Goal: Task Accomplishment & Management: Manage account settings

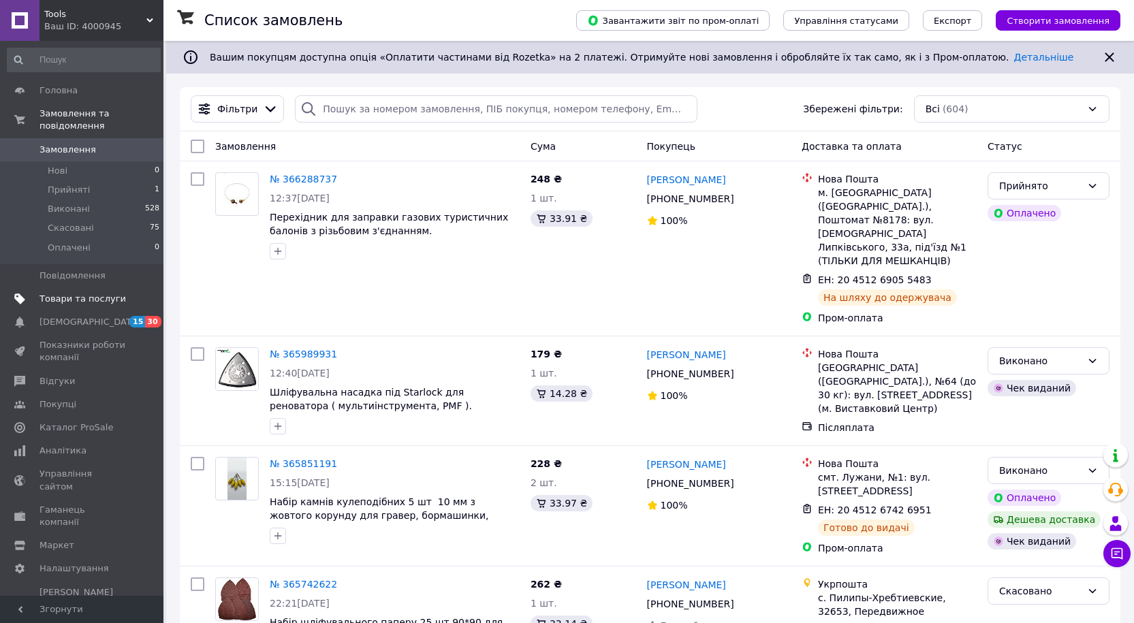
click at [59, 293] on span "Товари та послуги" at bounding box center [82, 299] width 86 height 12
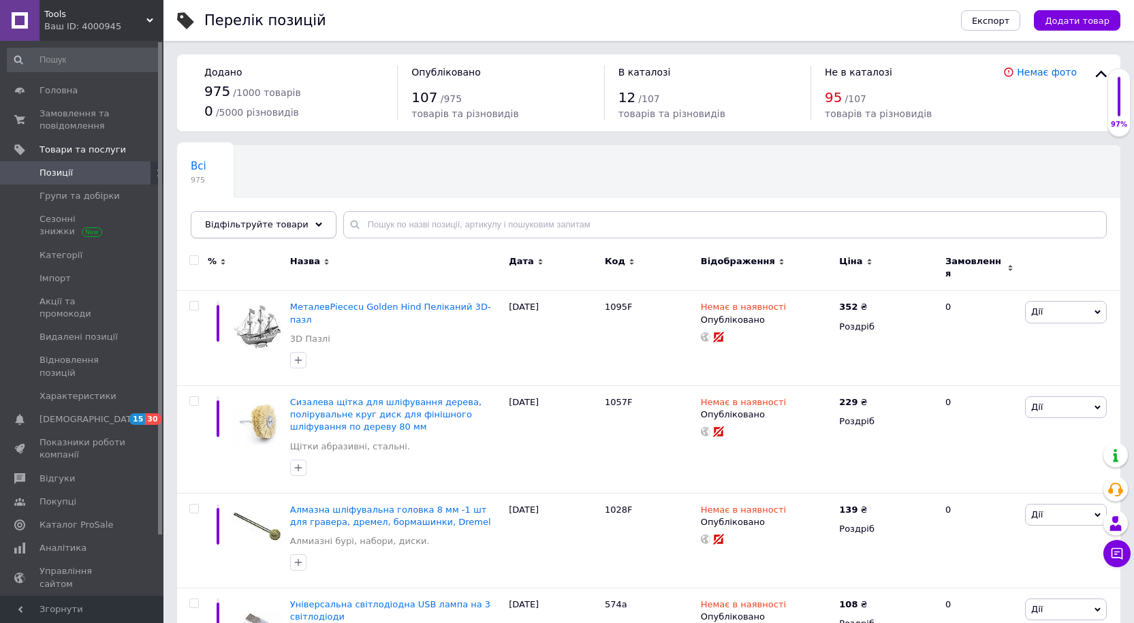
click at [315, 227] on icon at bounding box center [318, 224] width 7 height 7
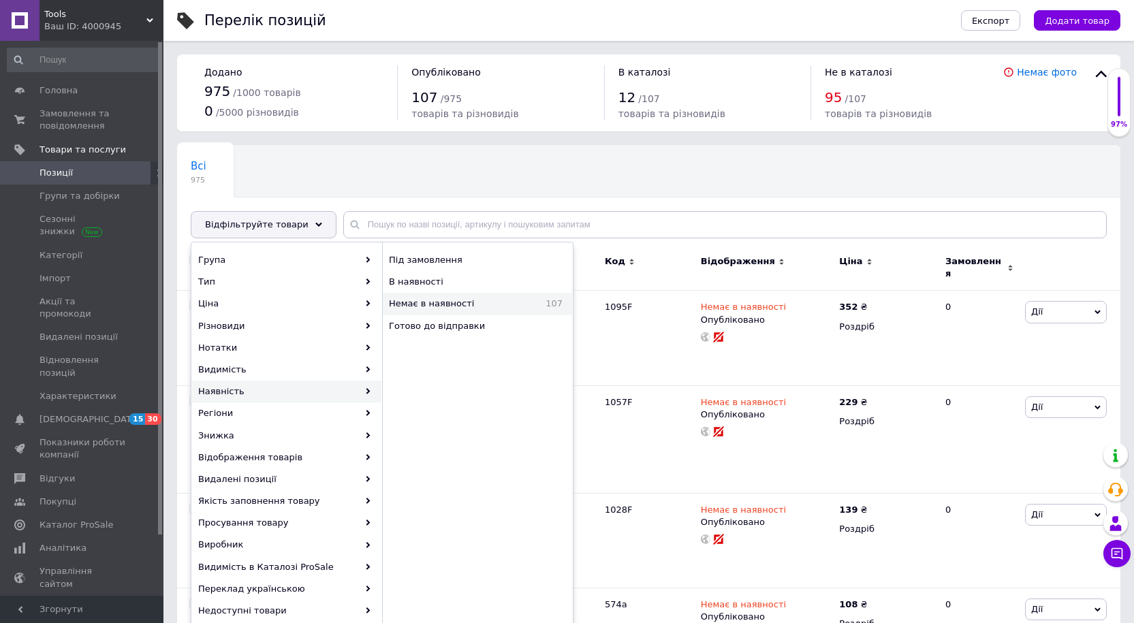
click at [422, 305] on span "Немає в наявності" at bounding box center [457, 304] width 136 height 12
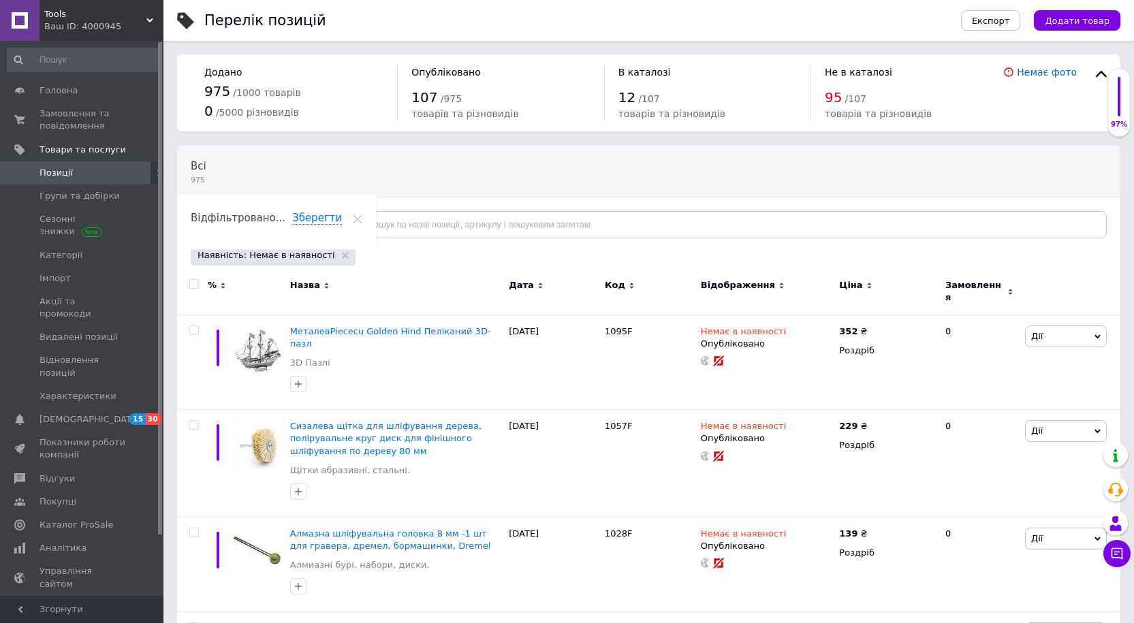
click at [192, 286] on input "checkbox" at bounding box center [193, 284] width 9 height 9
checkbox input "true"
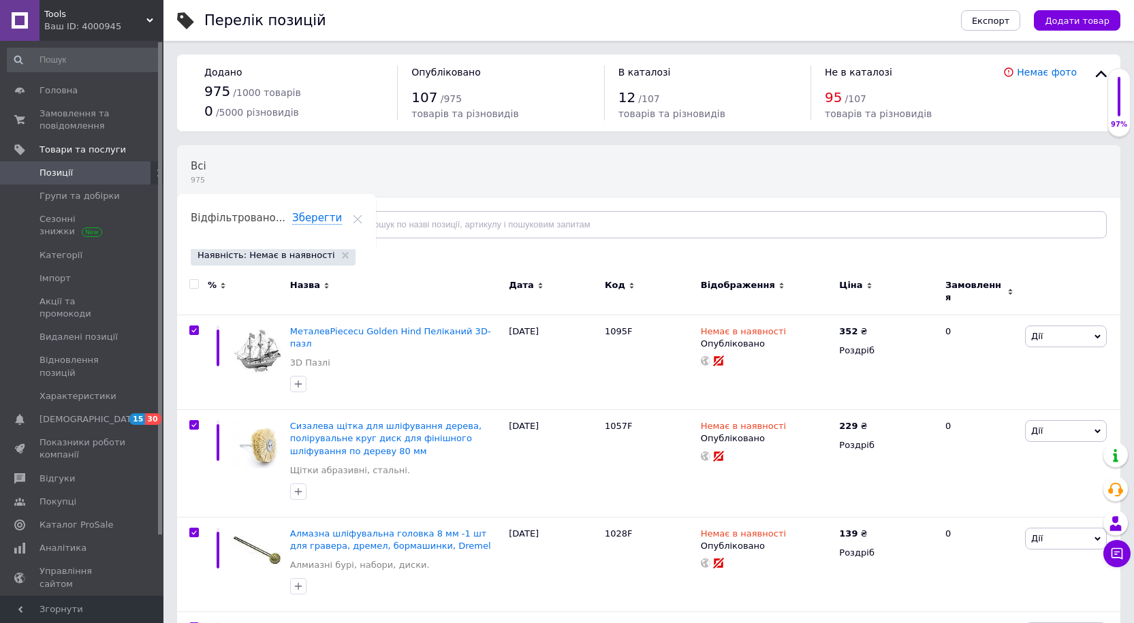
checkbox input "true"
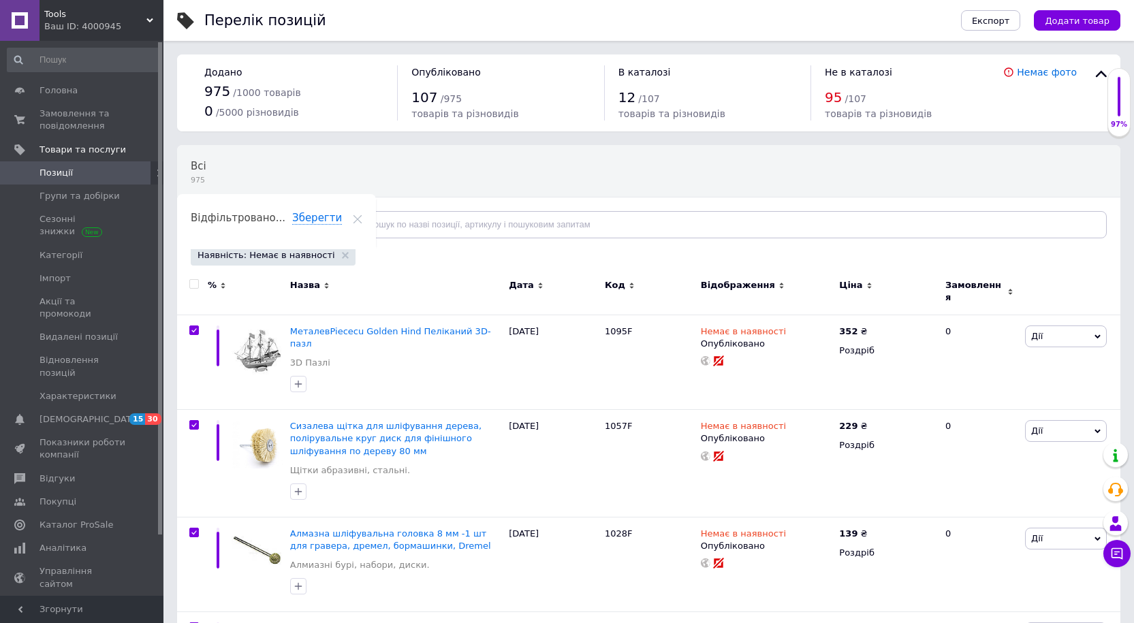
checkbox input "true"
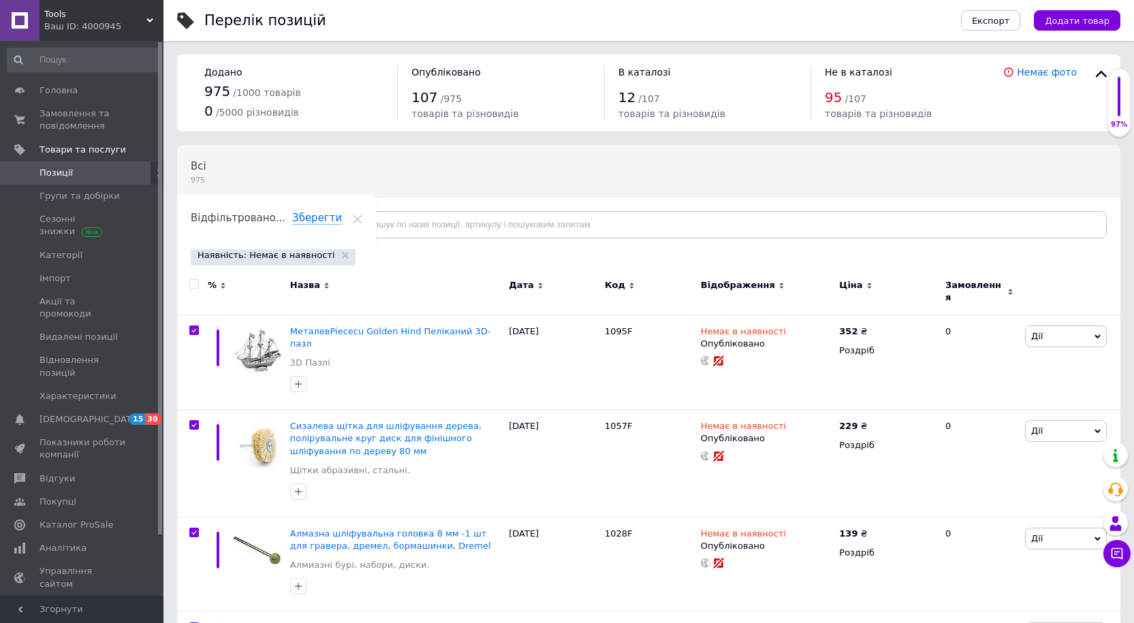
checkbox input "true"
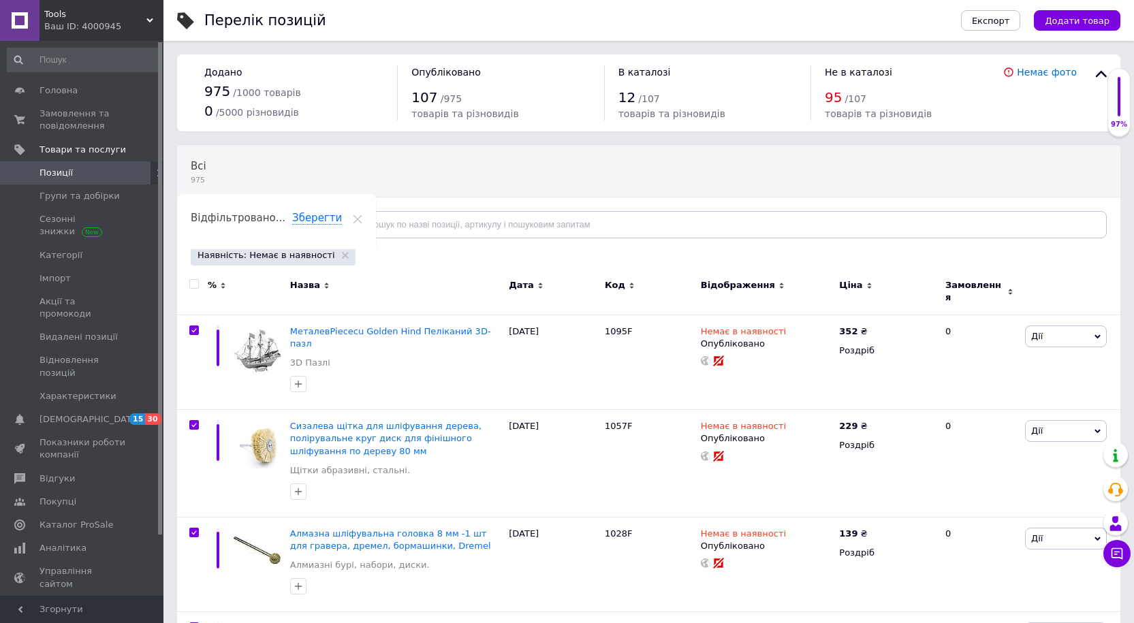
checkbox input "true"
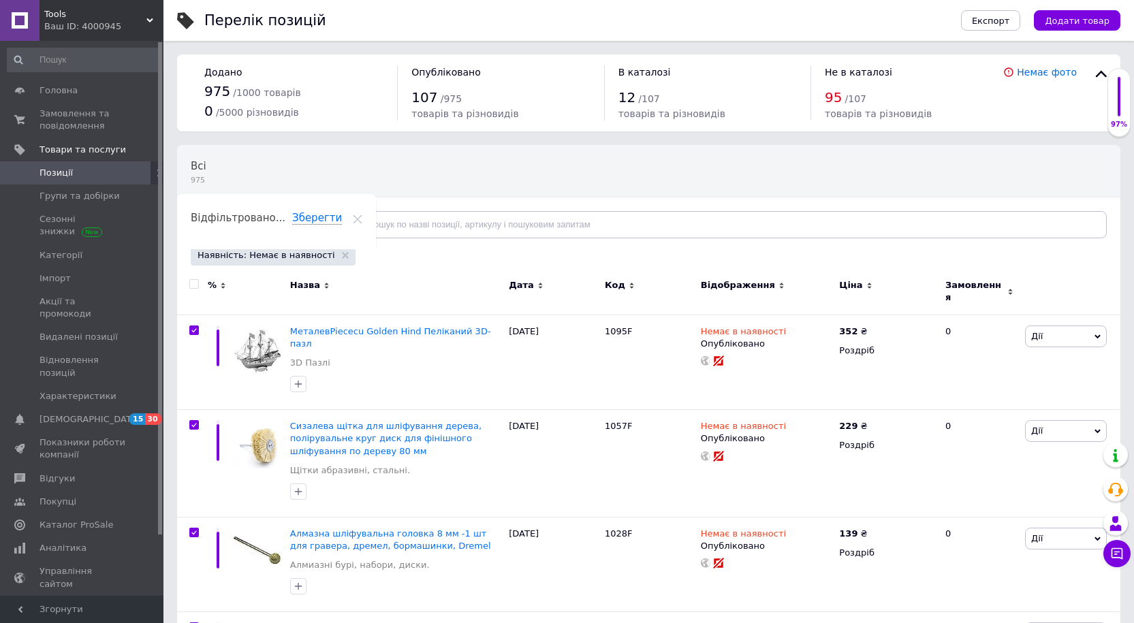
checkbox input "true"
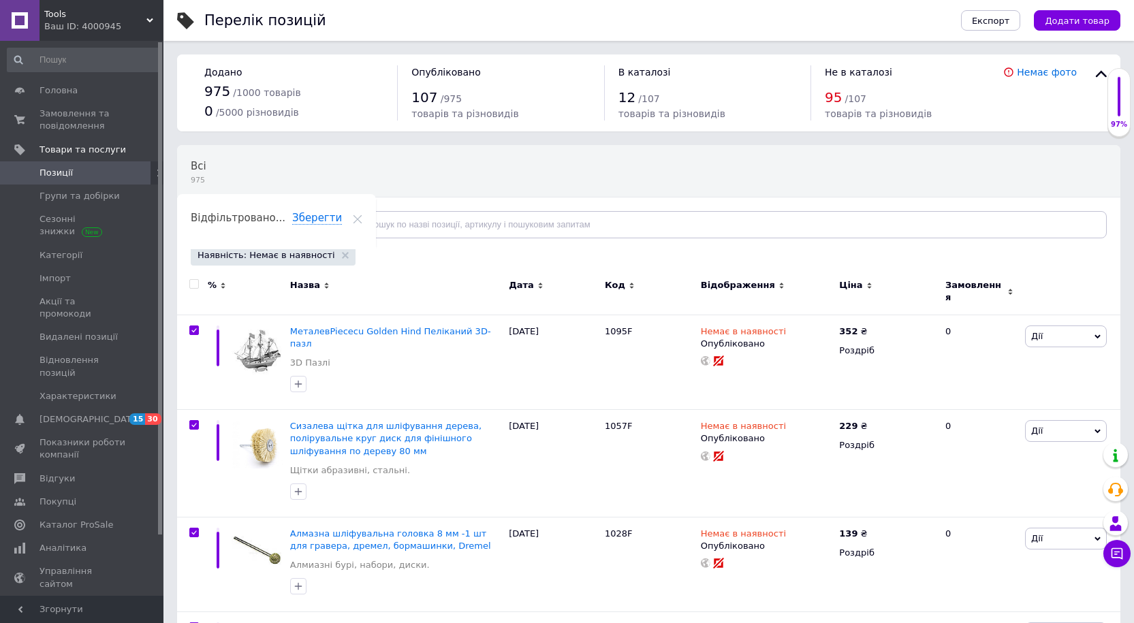
checkbox input "true"
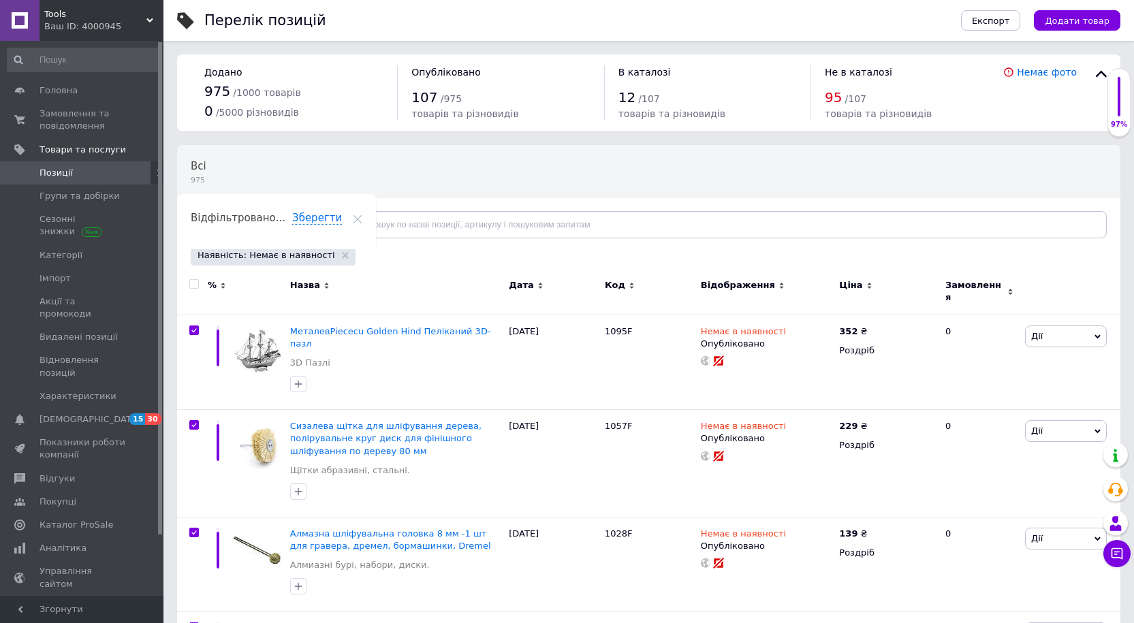
checkbox input "true"
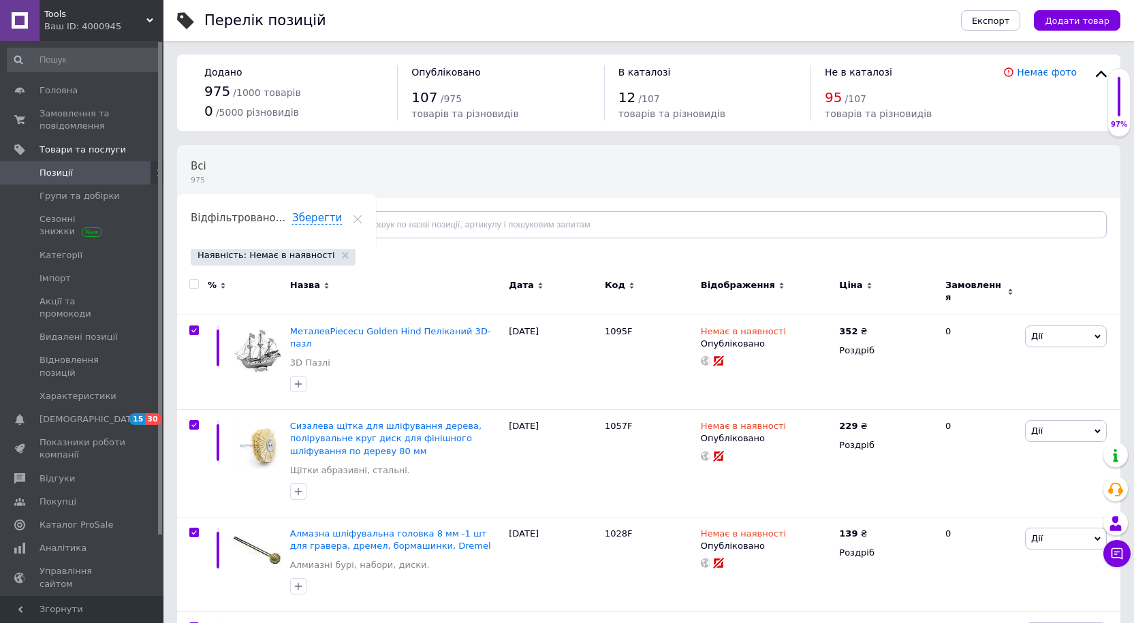
checkbox input "true"
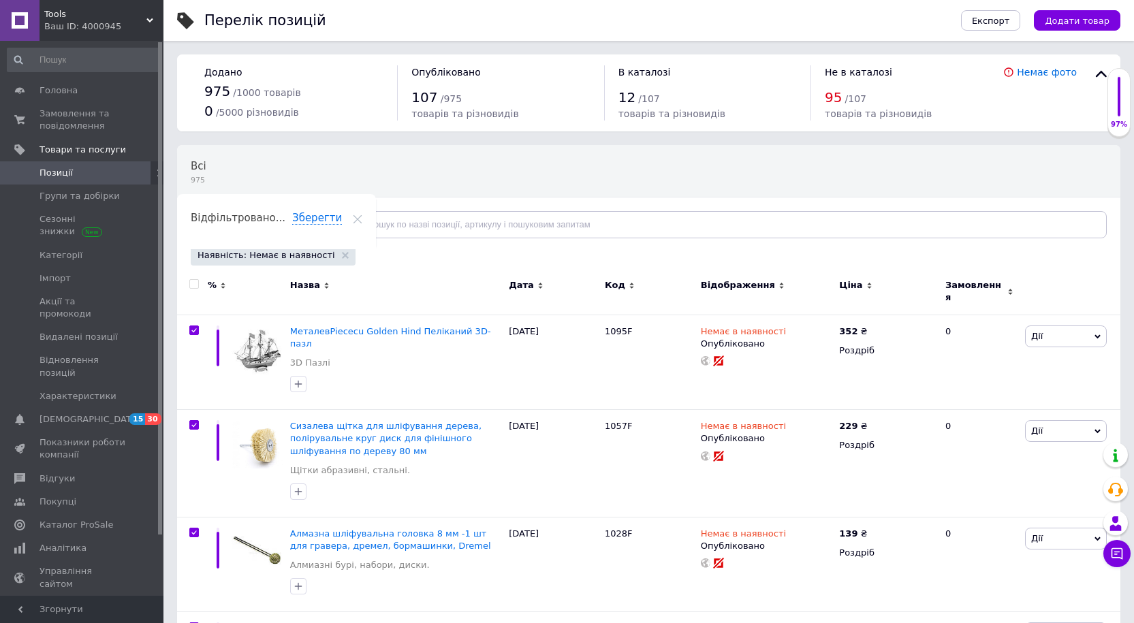
checkbox input "true"
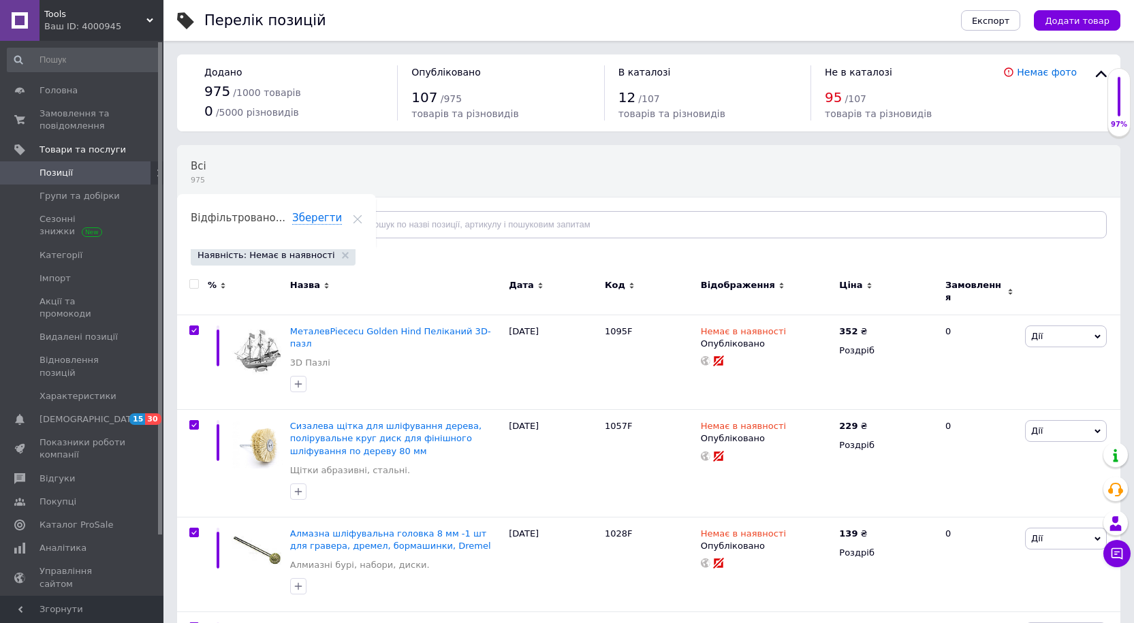
checkbox input "true"
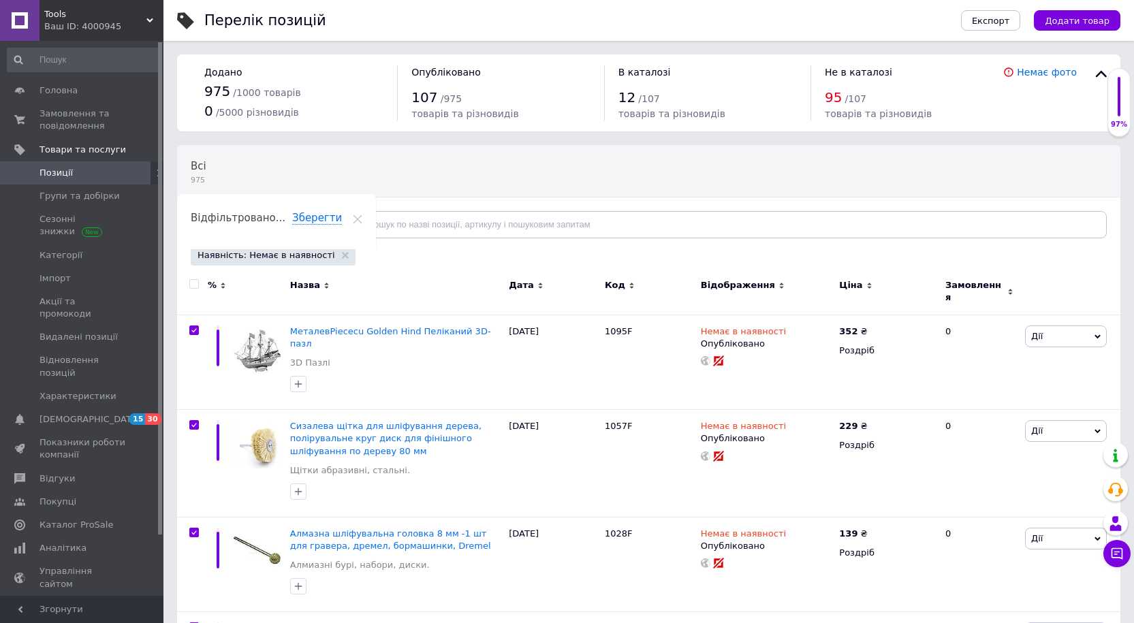
checkbox input "true"
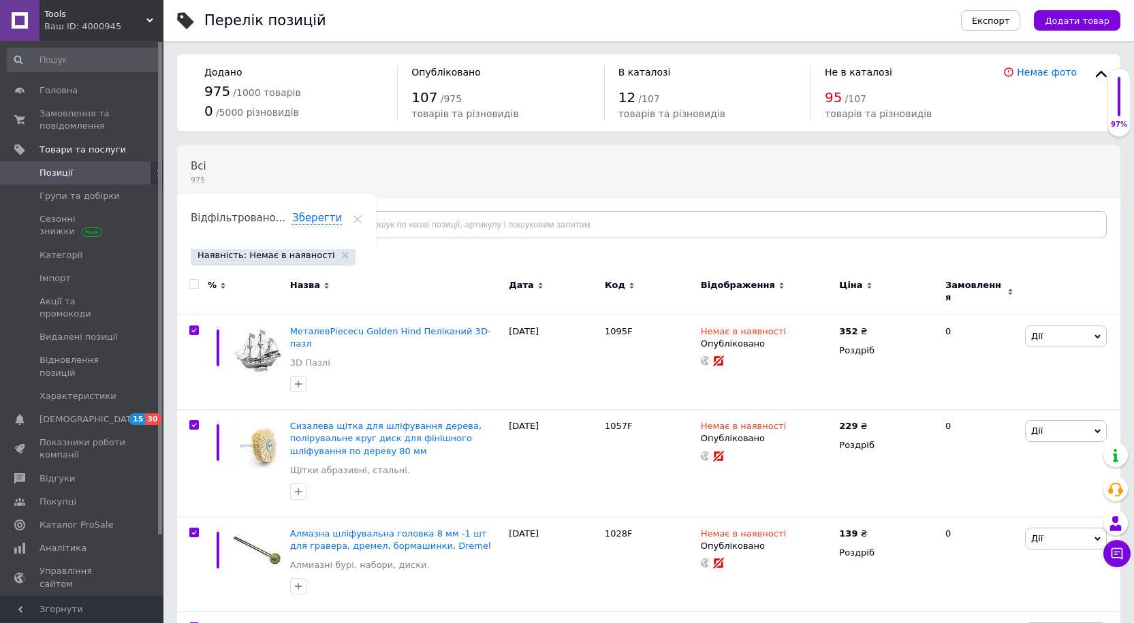
checkbox input "true"
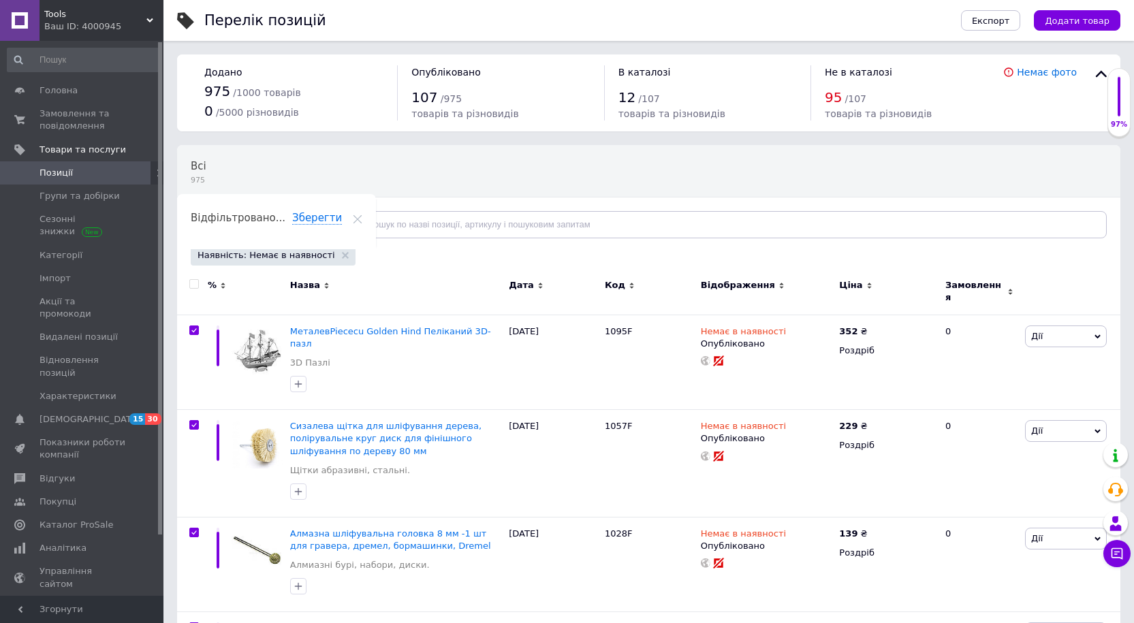
checkbox input "true"
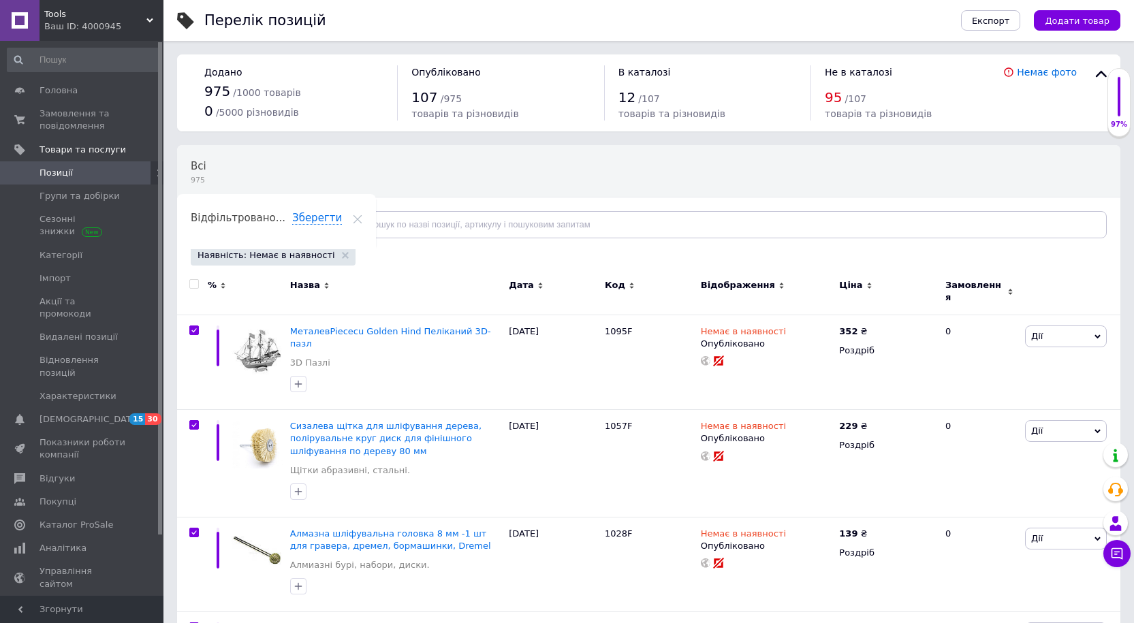
checkbox input "true"
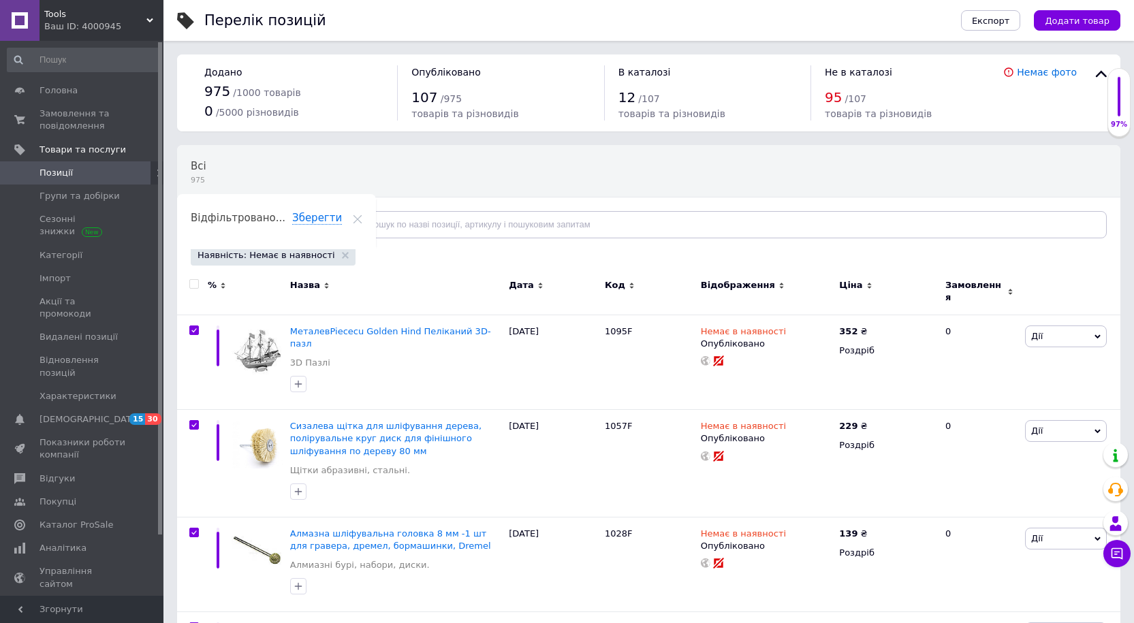
checkbox input "true"
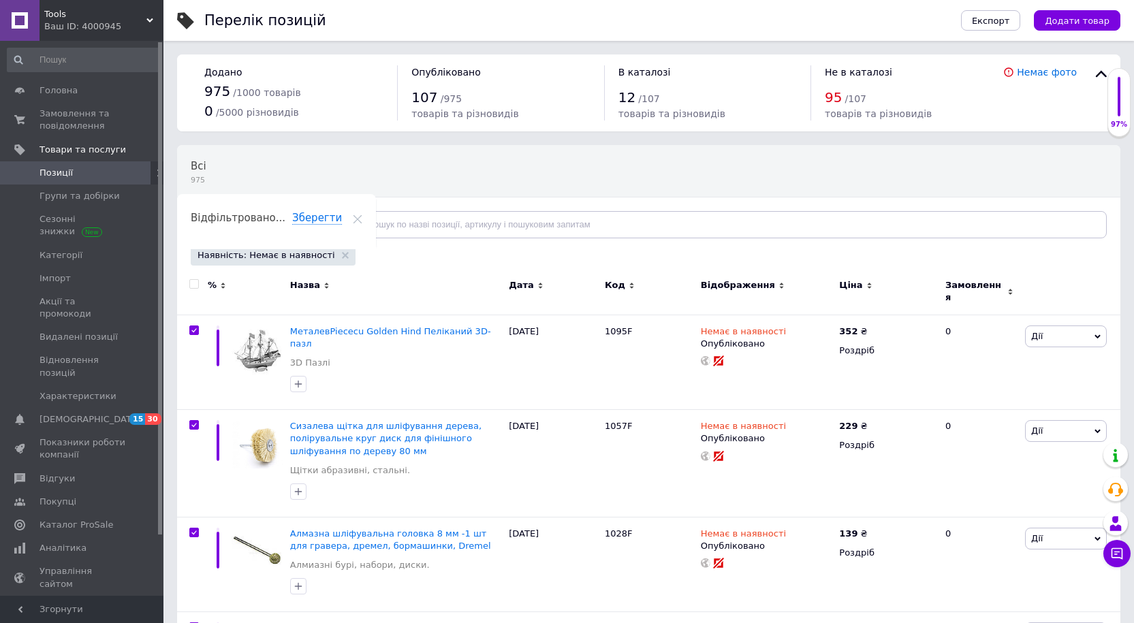
checkbox input "true"
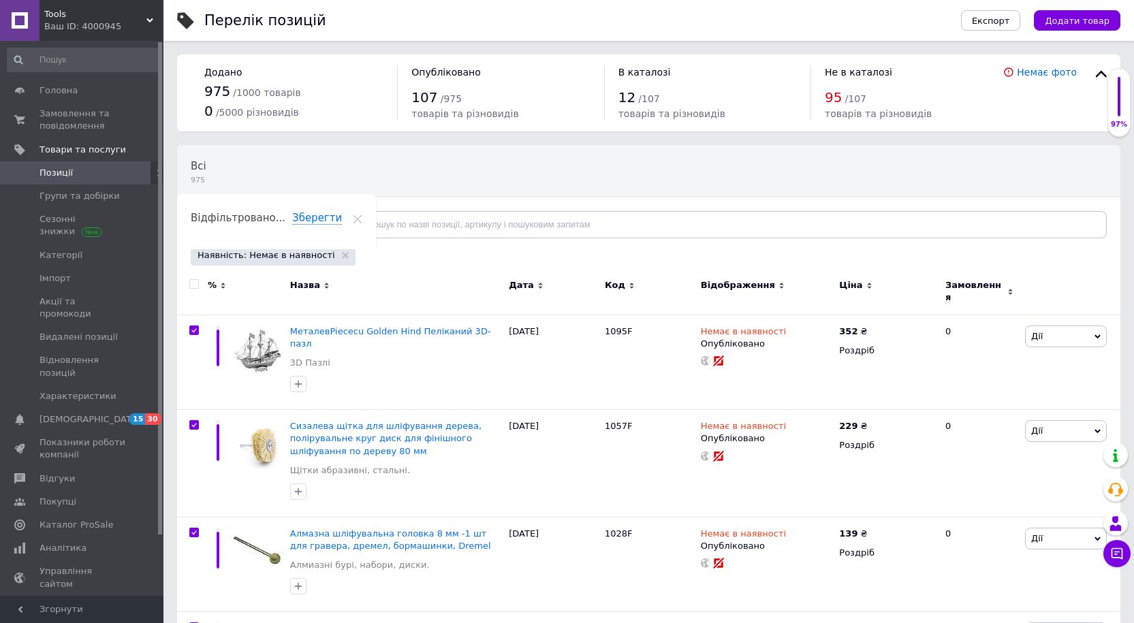
checkbox input "true"
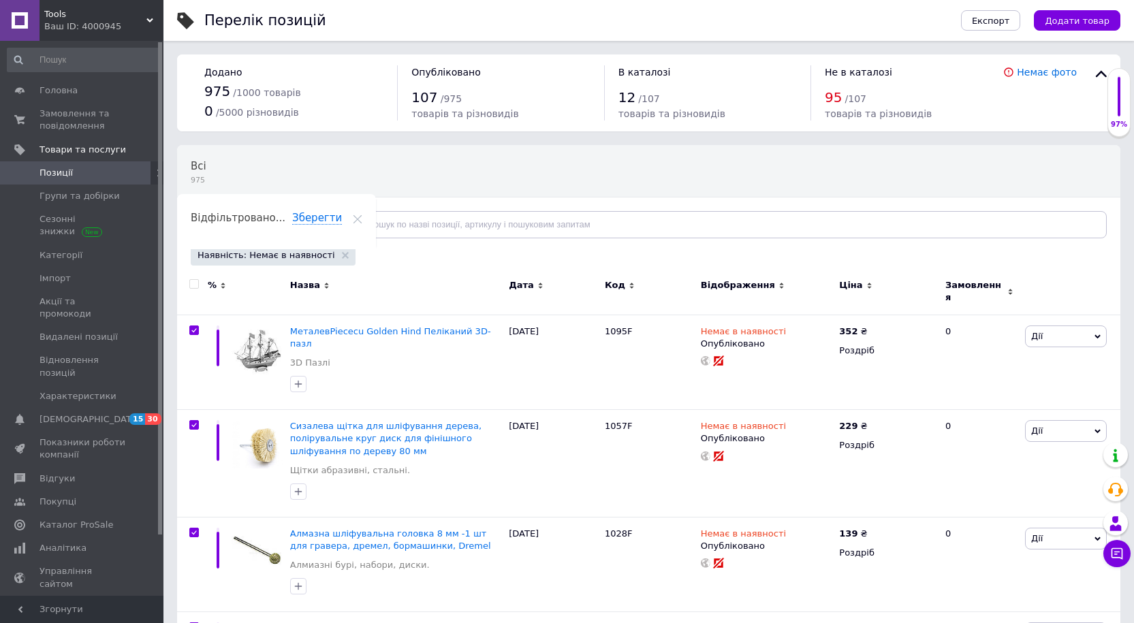
checkbox input "true"
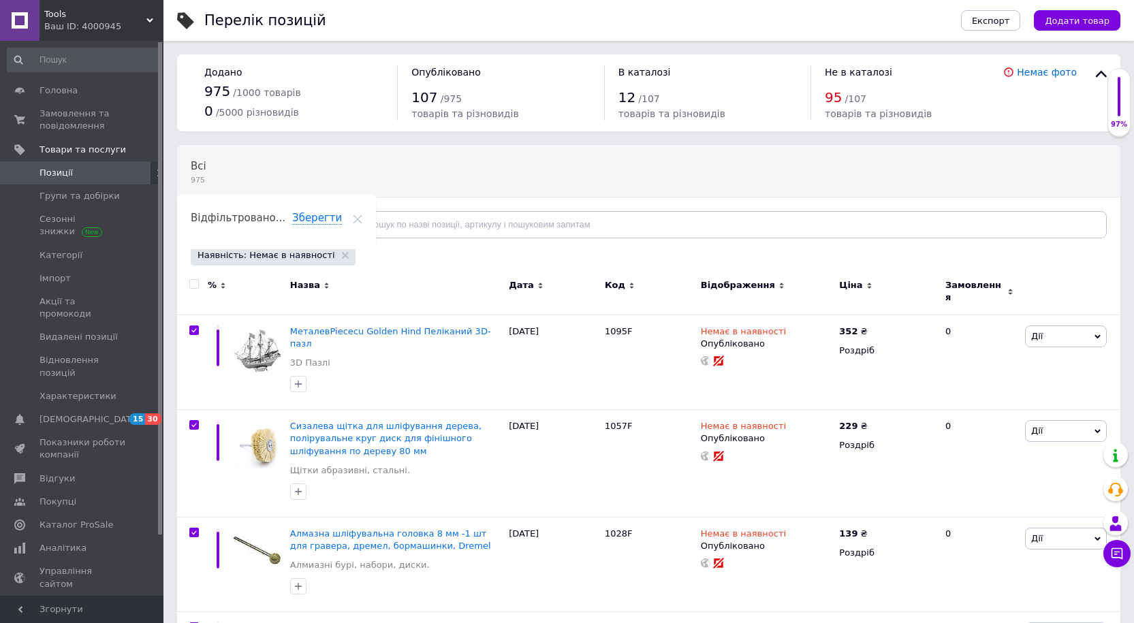
checkbox input "true"
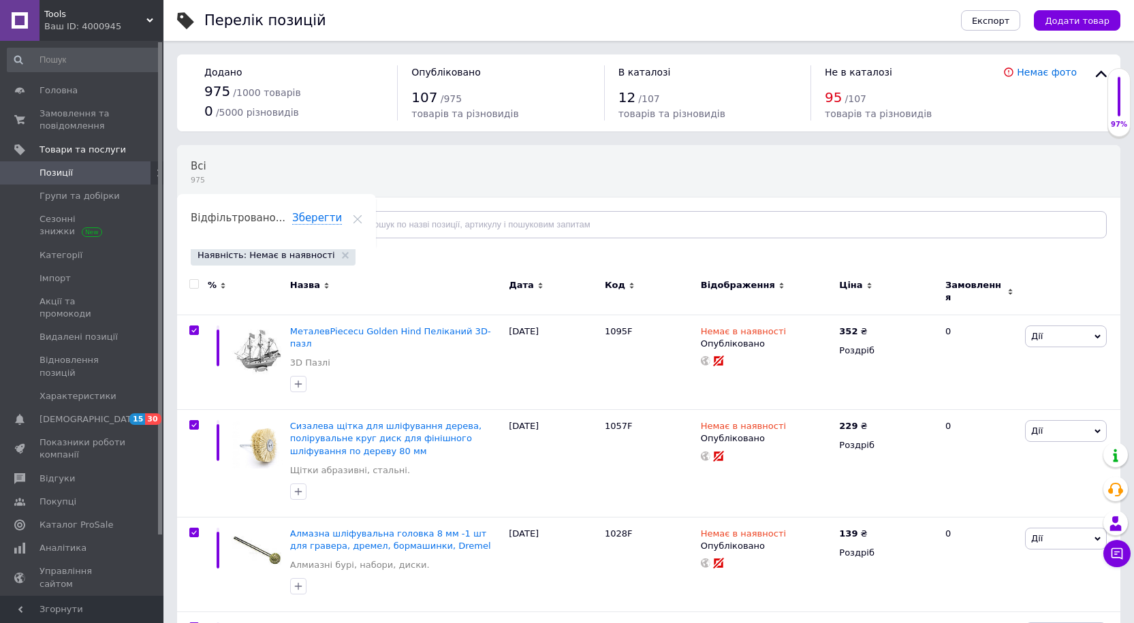
checkbox input "true"
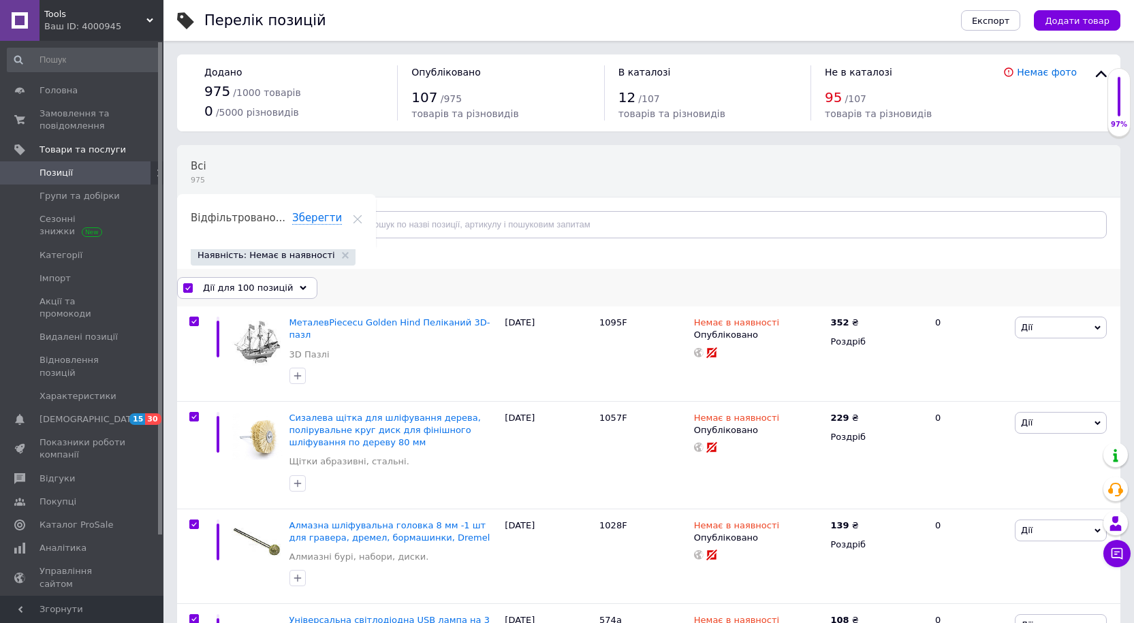
click at [289, 291] on div "Дії для 100 позицій" at bounding box center [247, 288] width 140 height 22
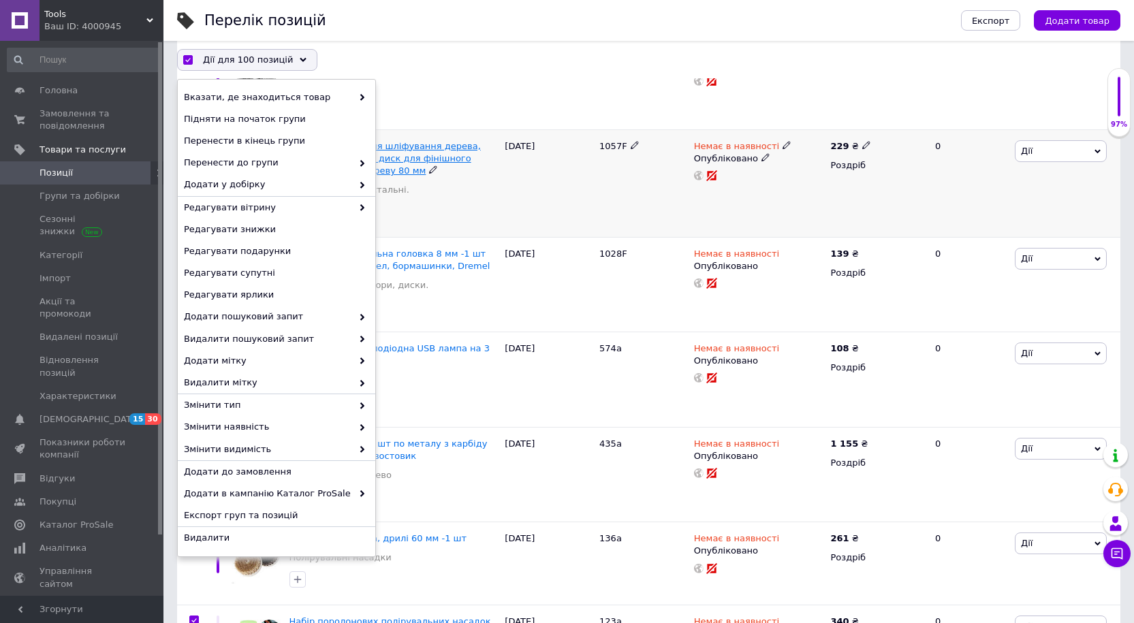
scroll to position [272, 0]
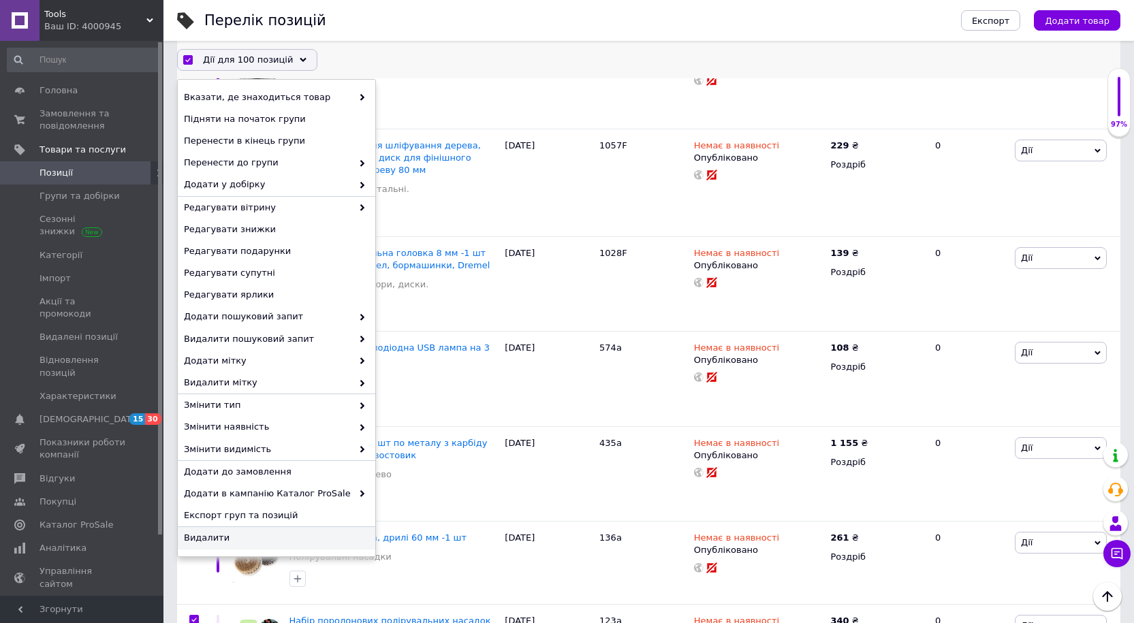
click at [195, 540] on span "Видалити" at bounding box center [275, 538] width 182 height 12
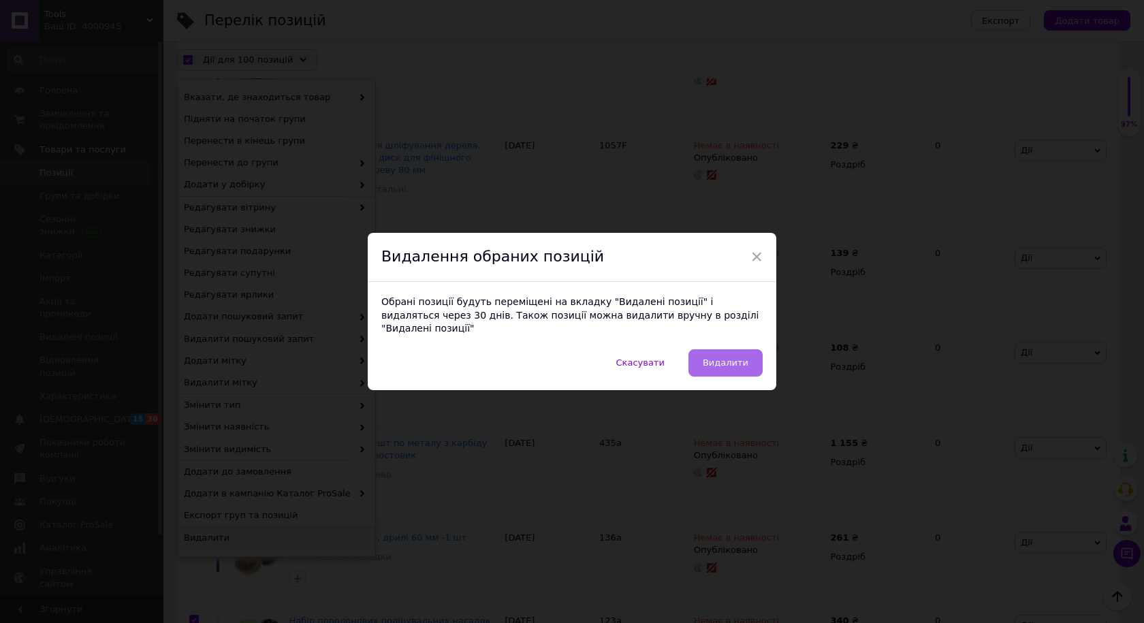
click at [732, 362] on button "Видалити" at bounding box center [725, 362] width 74 height 27
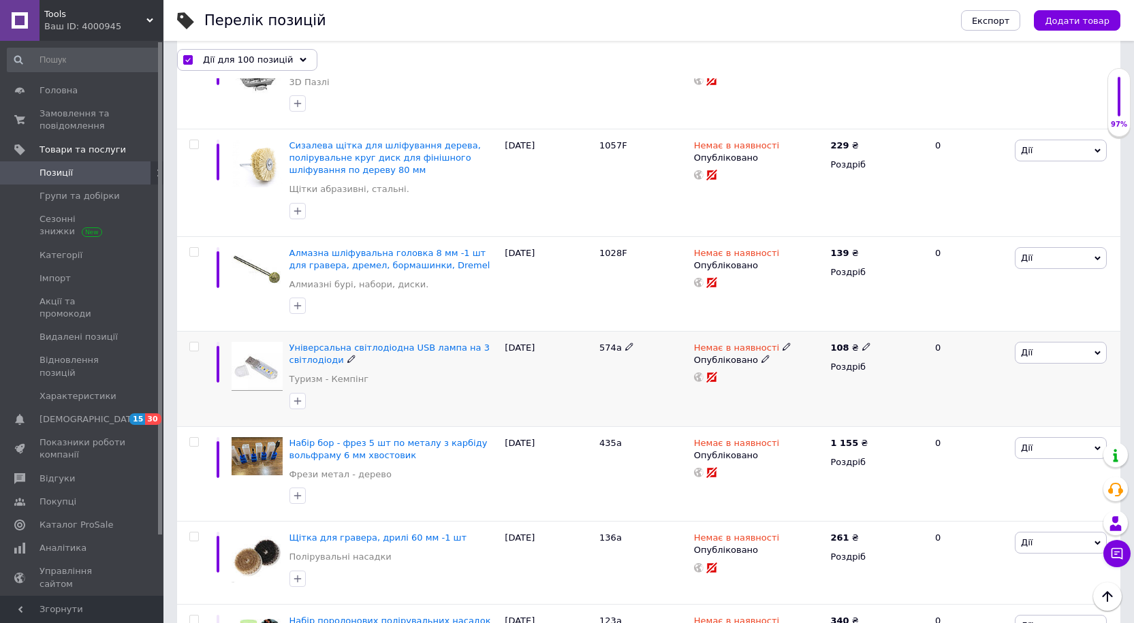
checkbox input "false"
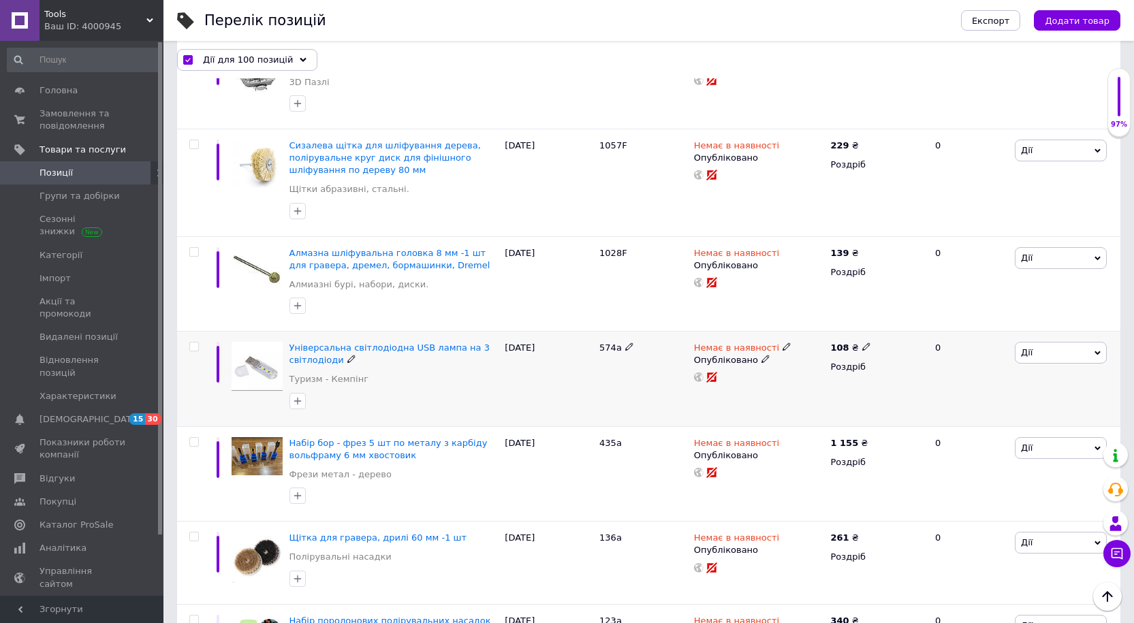
checkbox input "false"
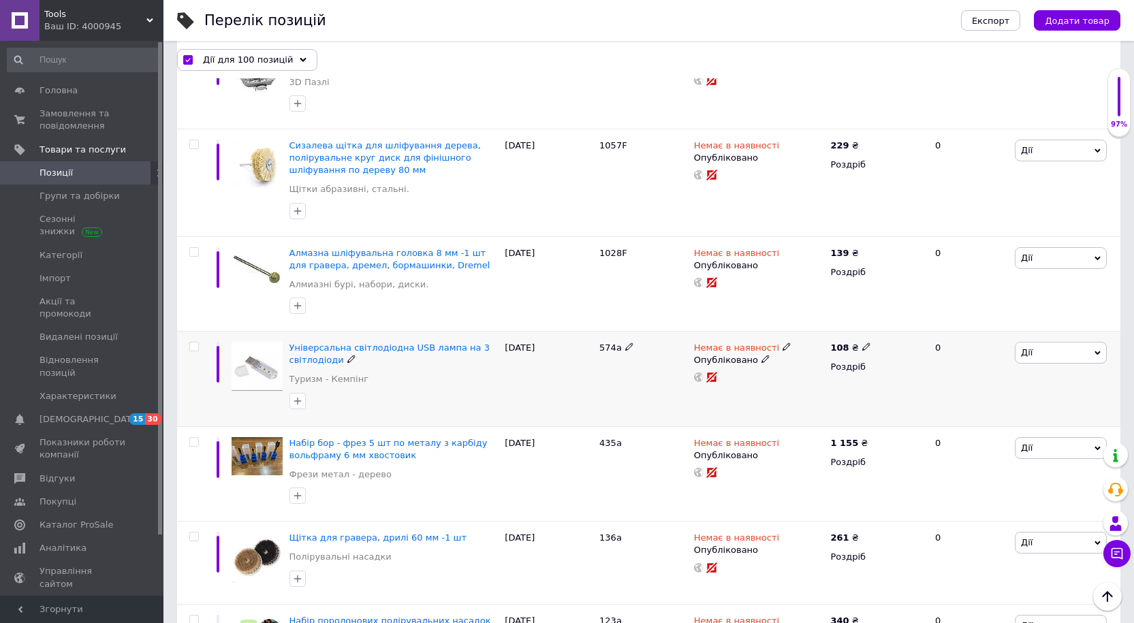
checkbox input "false"
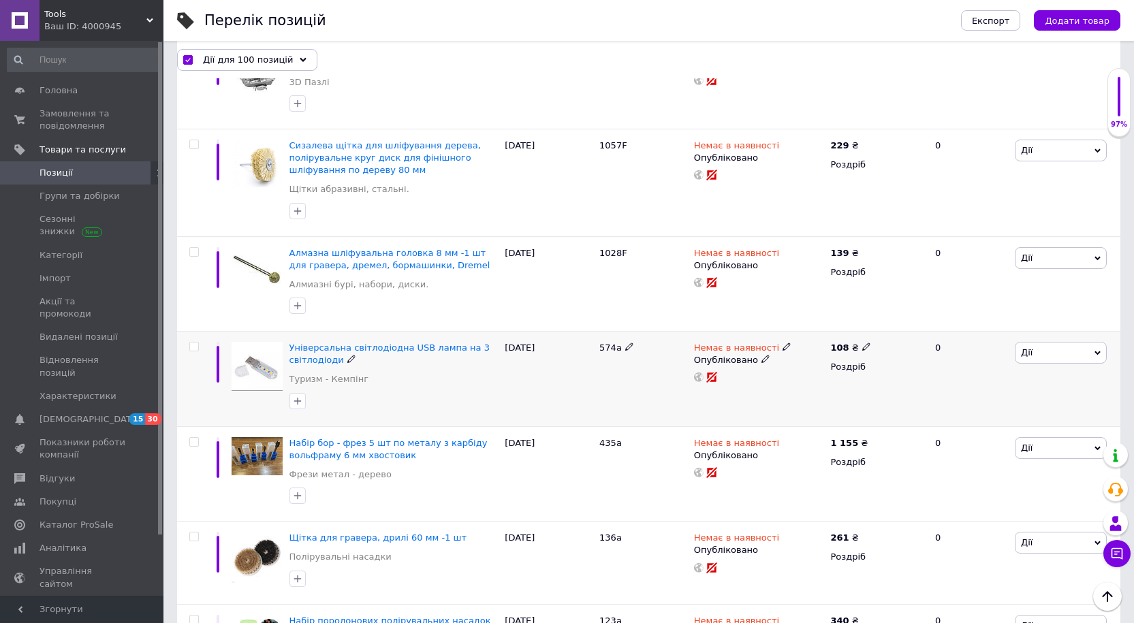
checkbox input "false"
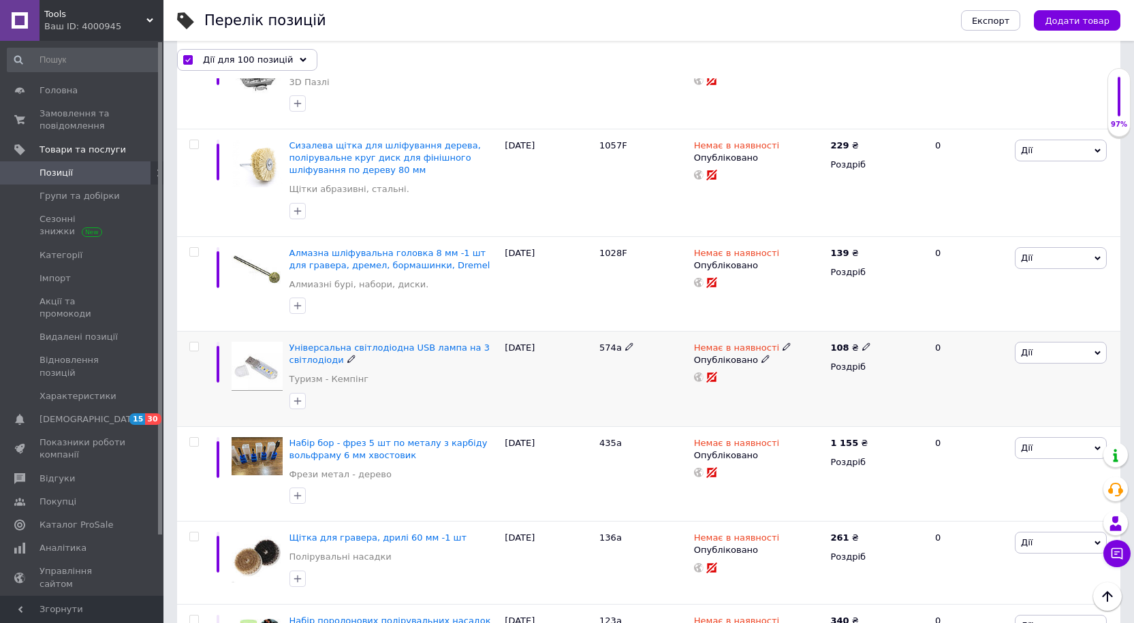
checkbox input "false"
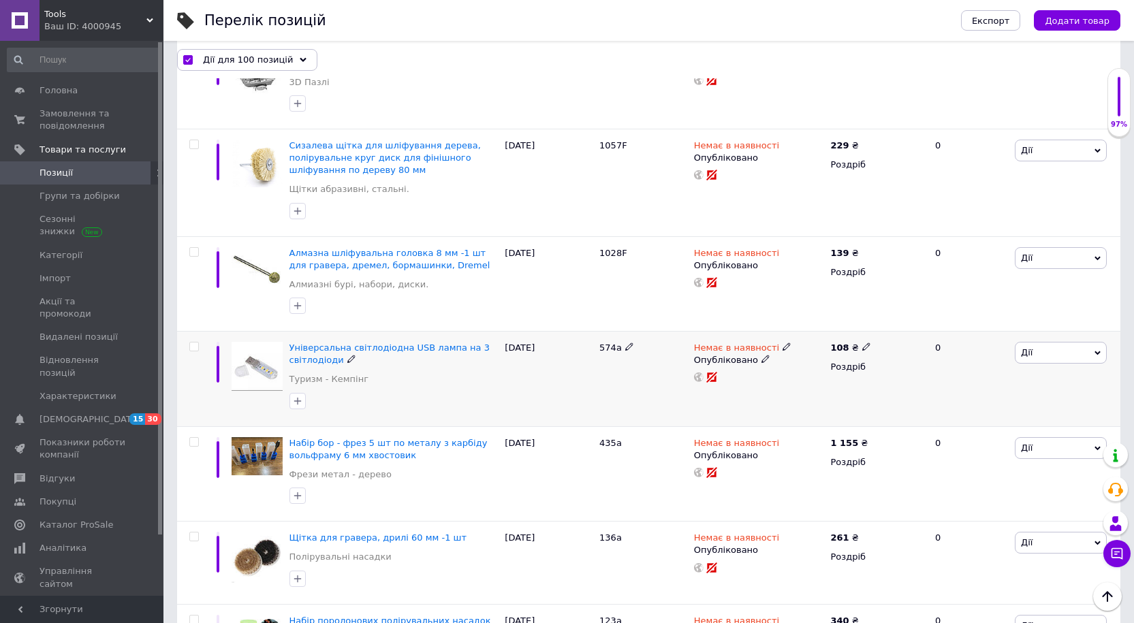
checkbox input "false"
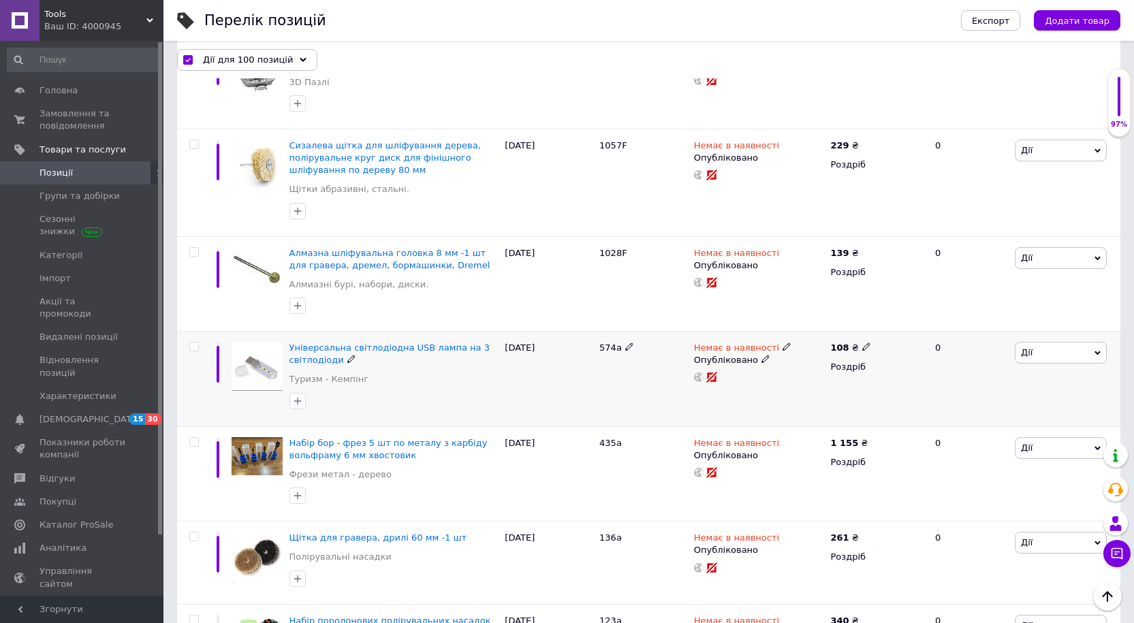
checkbox input "false"
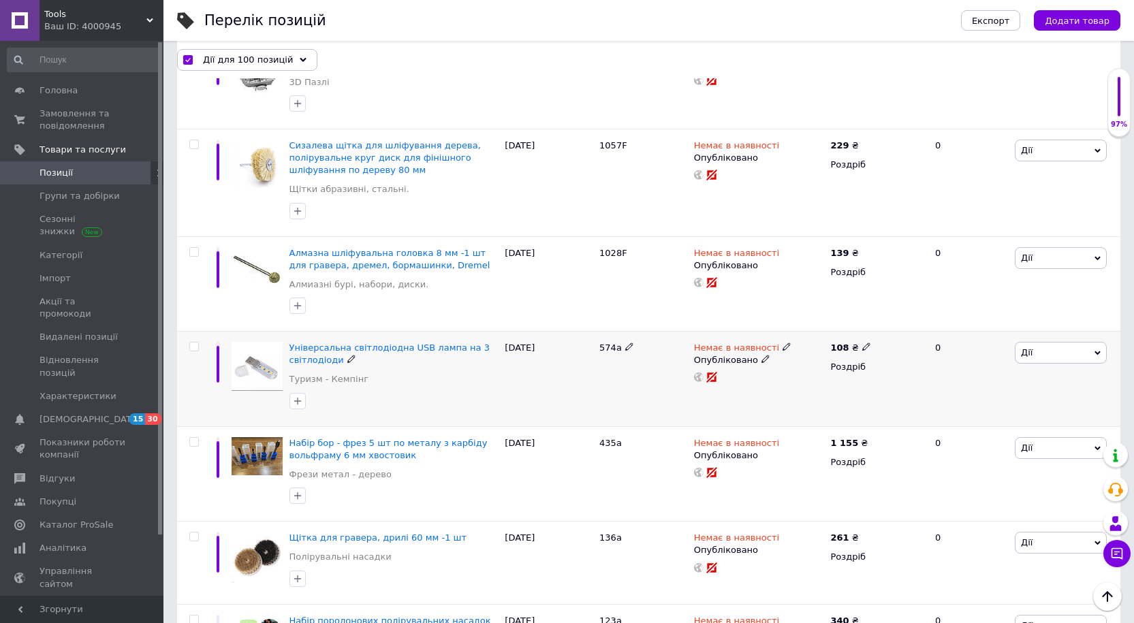
checkbox input "false"
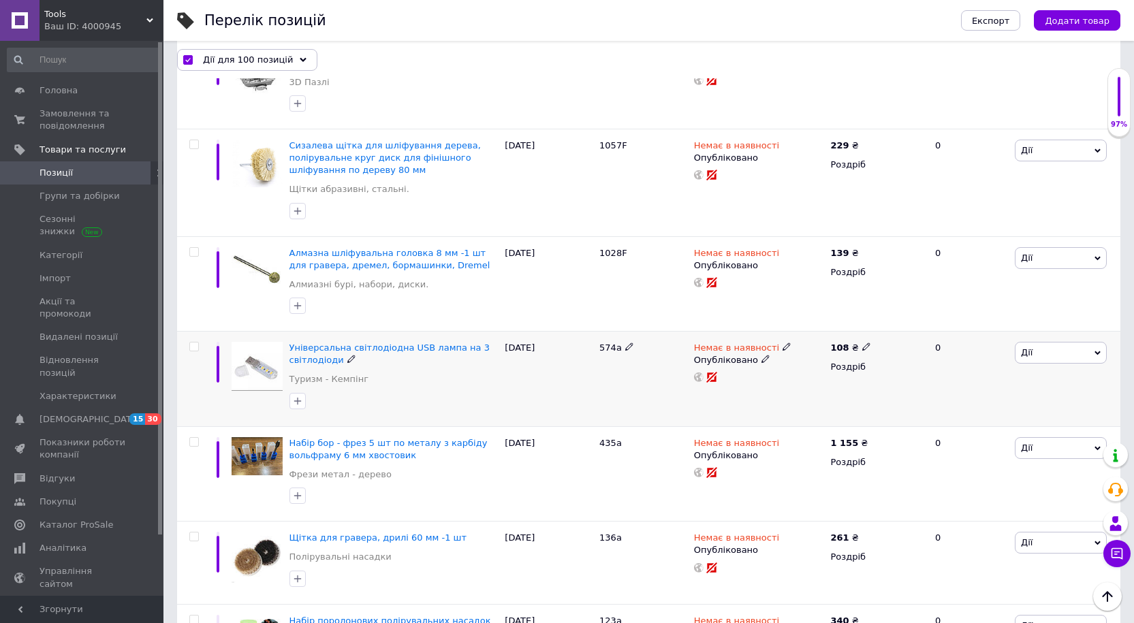
checkbox input "false"
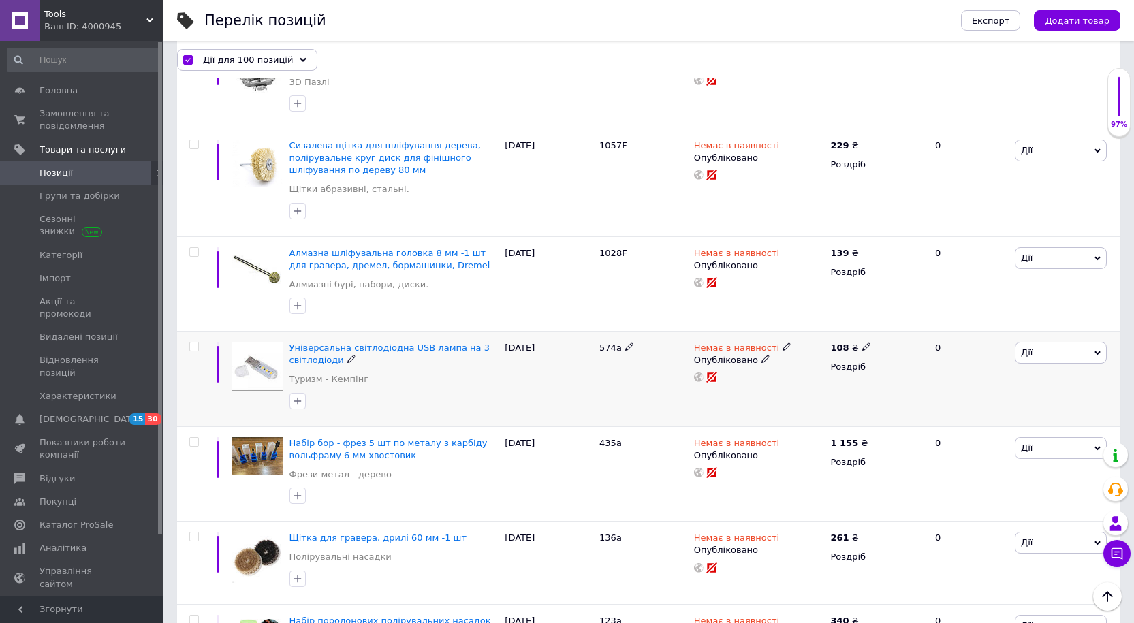
checkbox input "false"
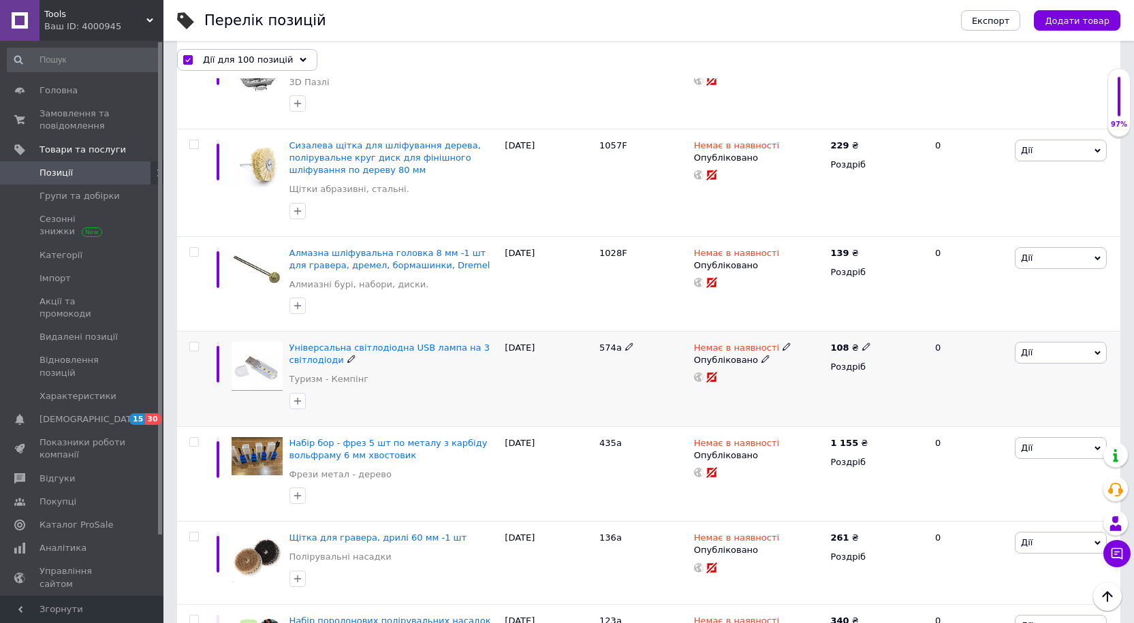
checkbox input "false"
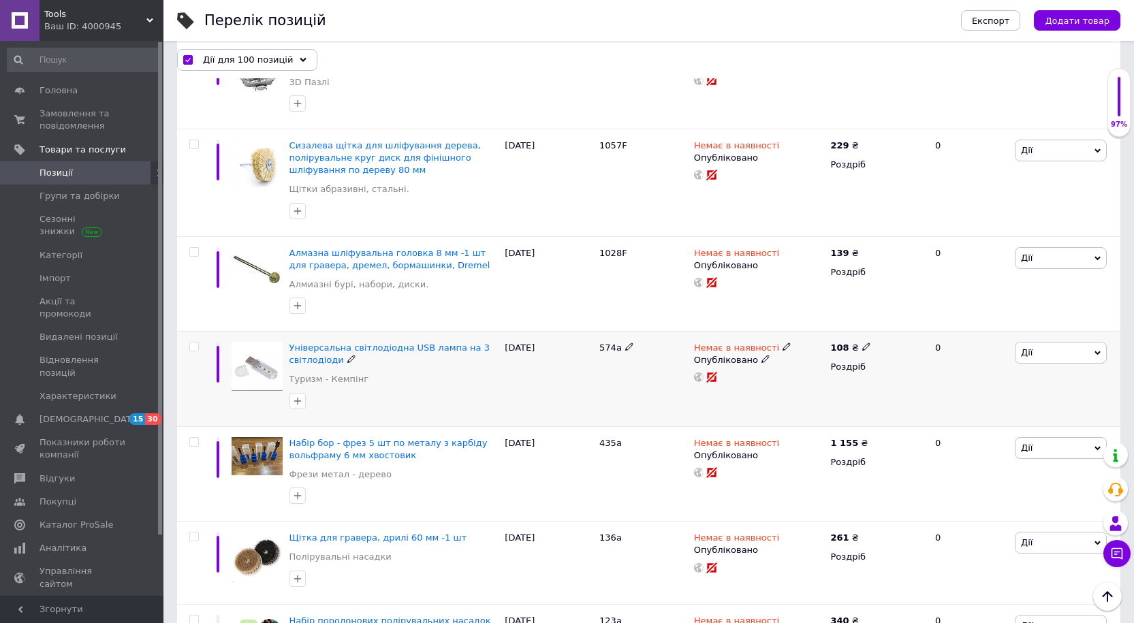
checkbox input "false"
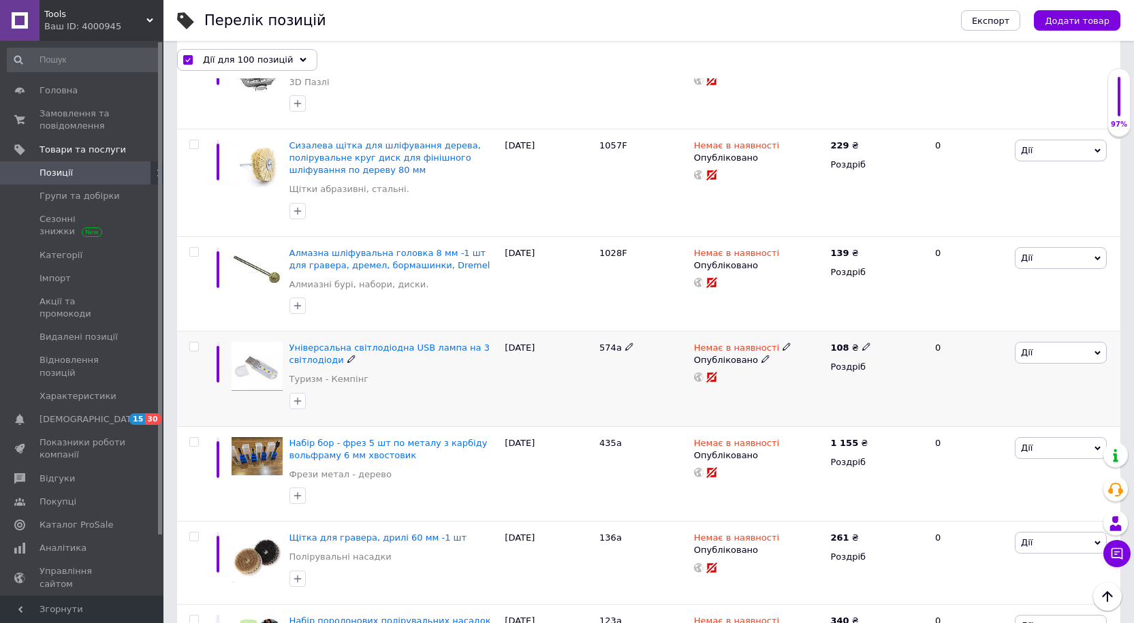
checkbox input "false"
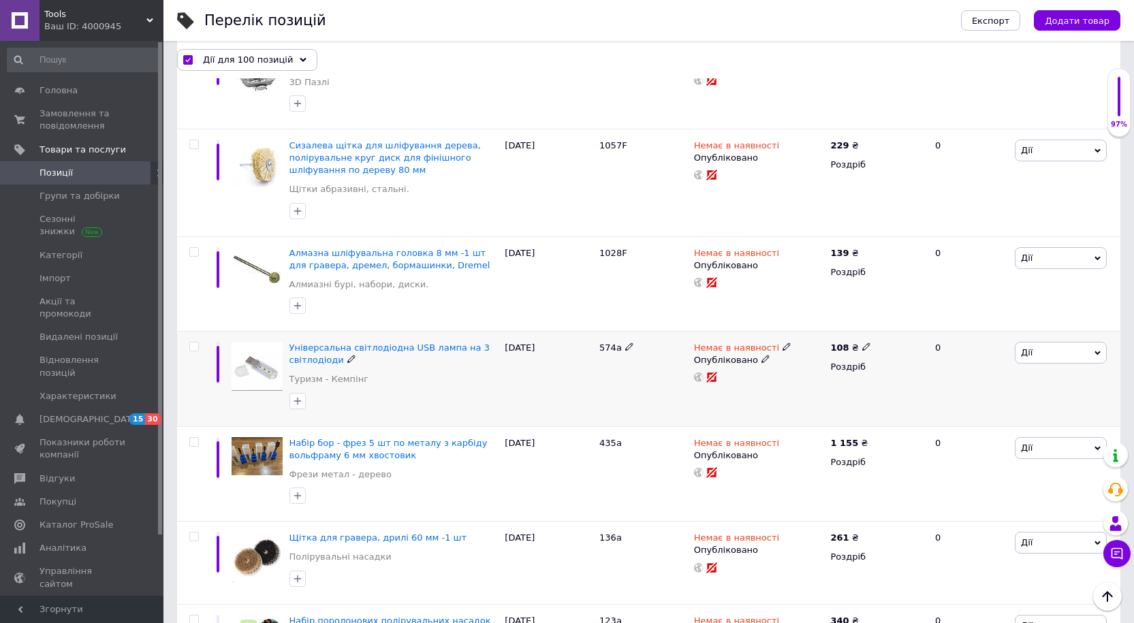
checkbox input "false"
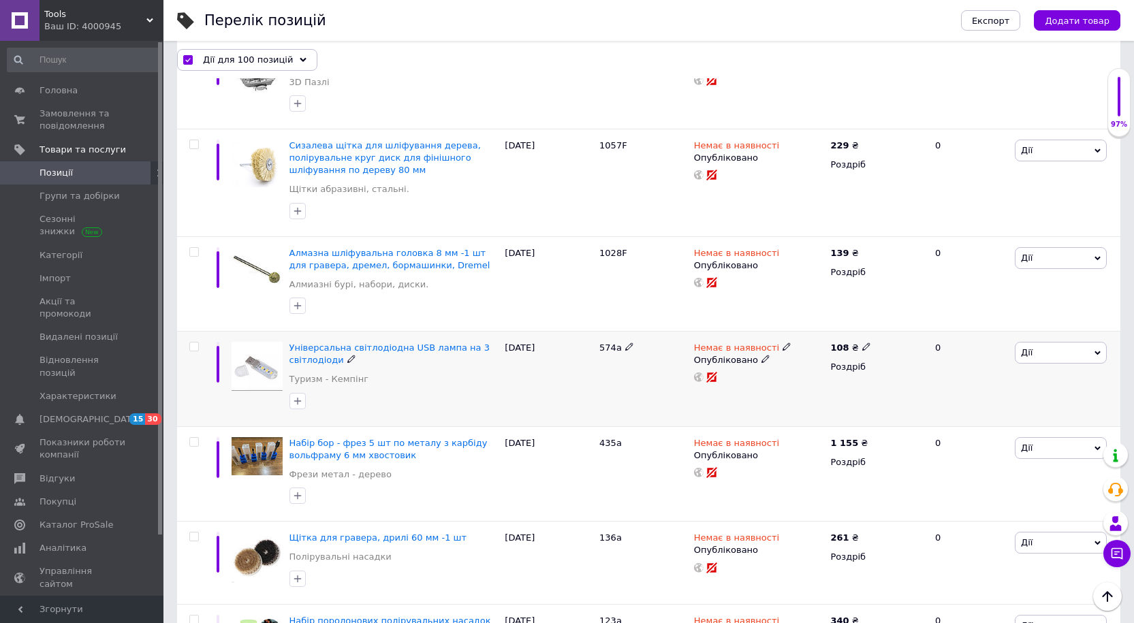
checkbox input "false"
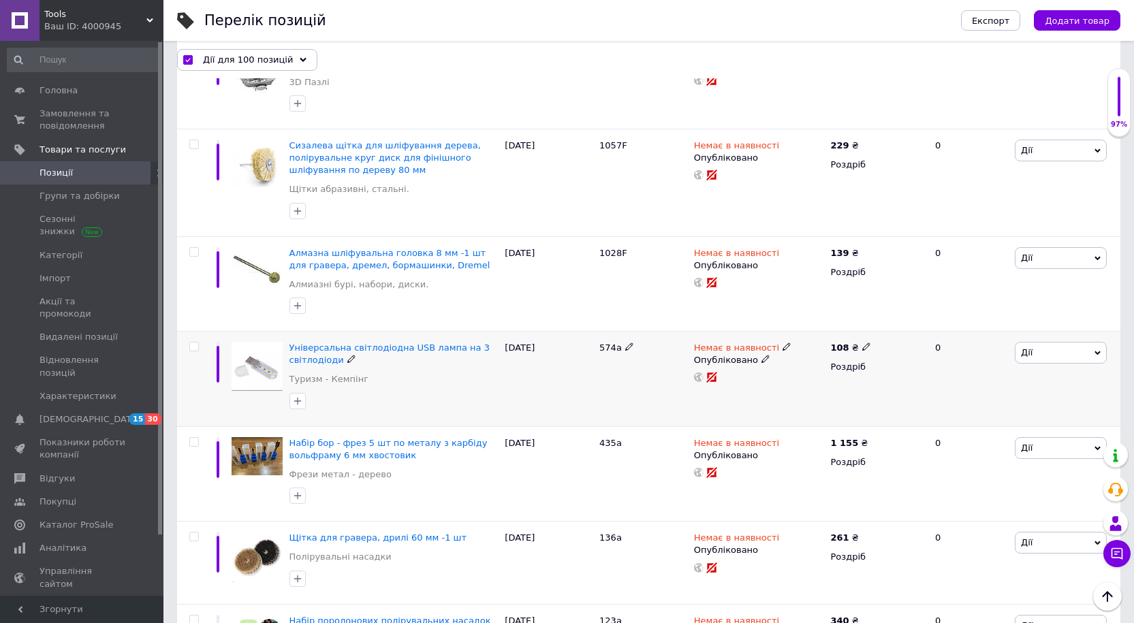
checkbox input "false"
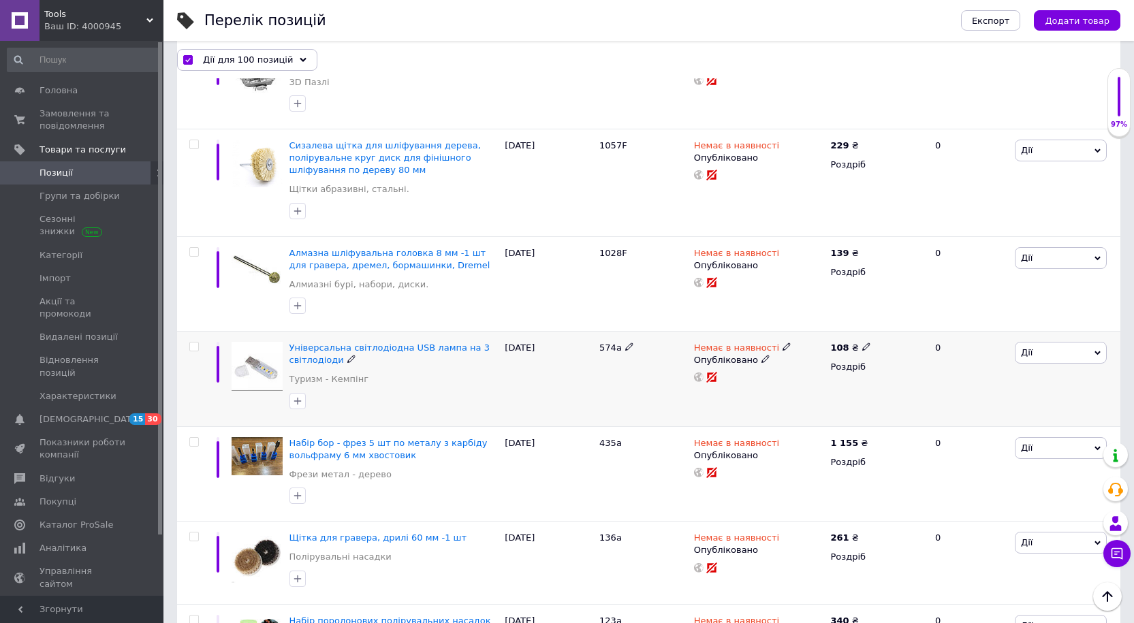
checkbox input "false"
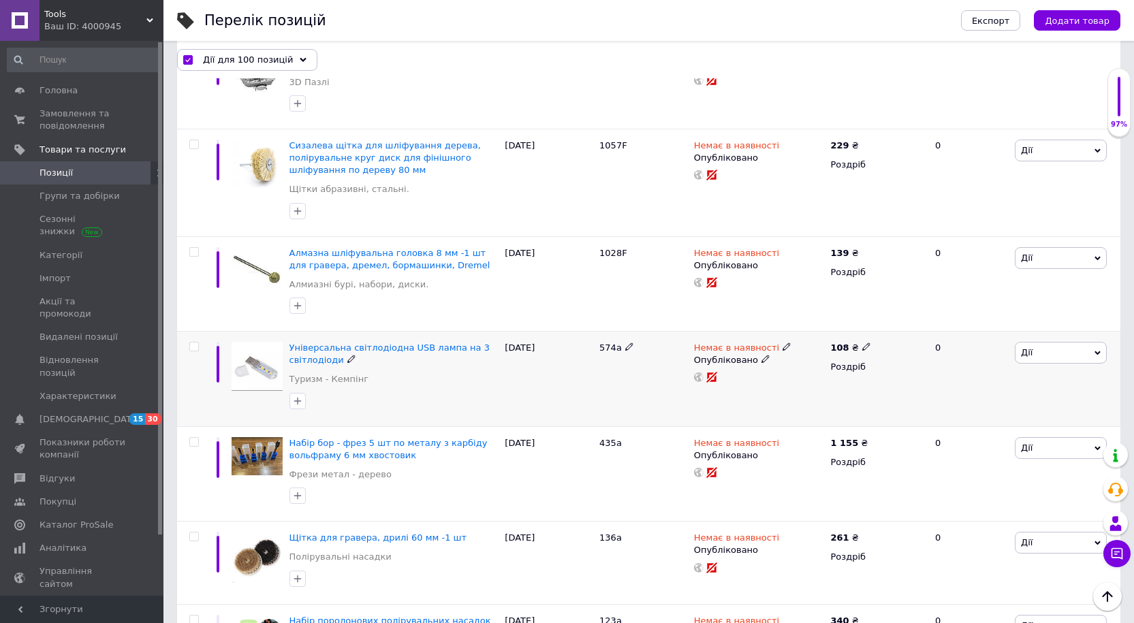
checkbox input "false"
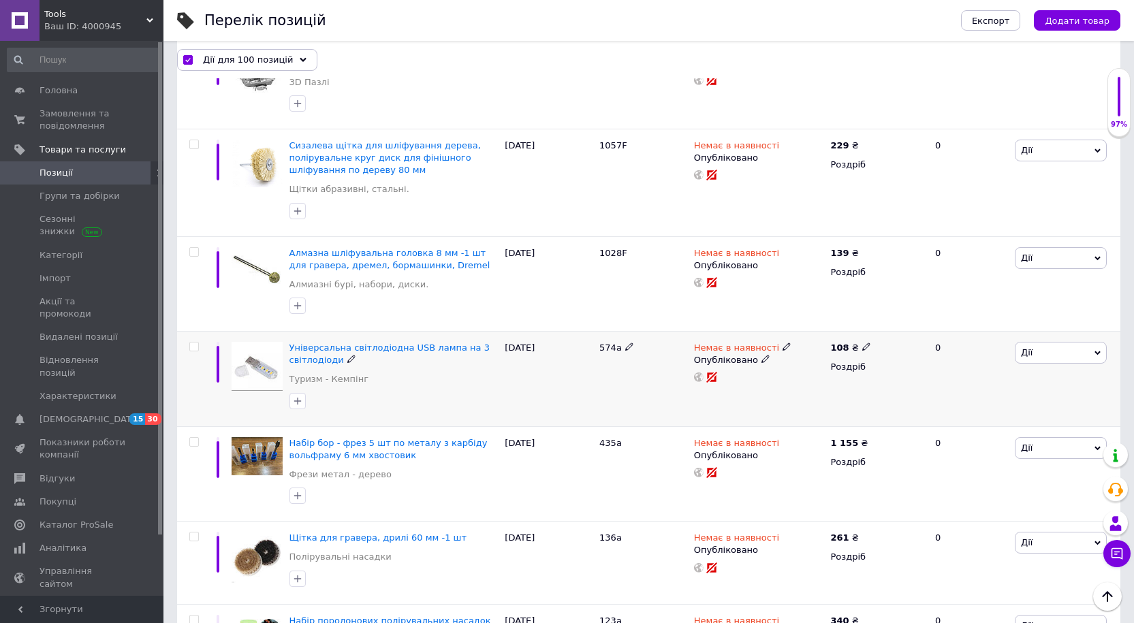
checkbox input "false"
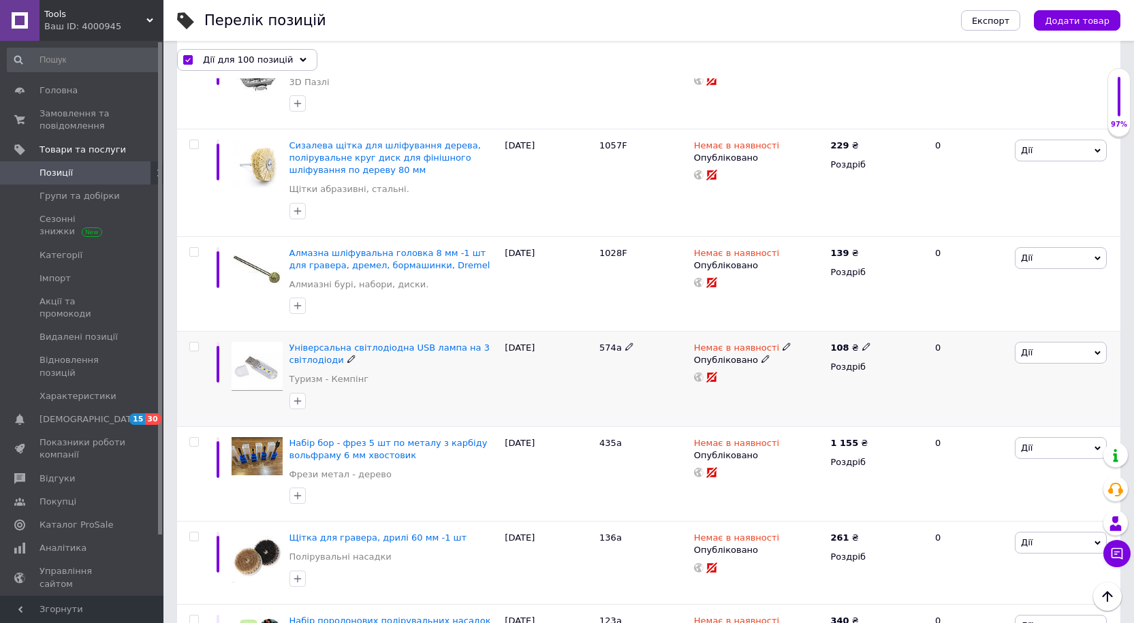
checkbox input "false"
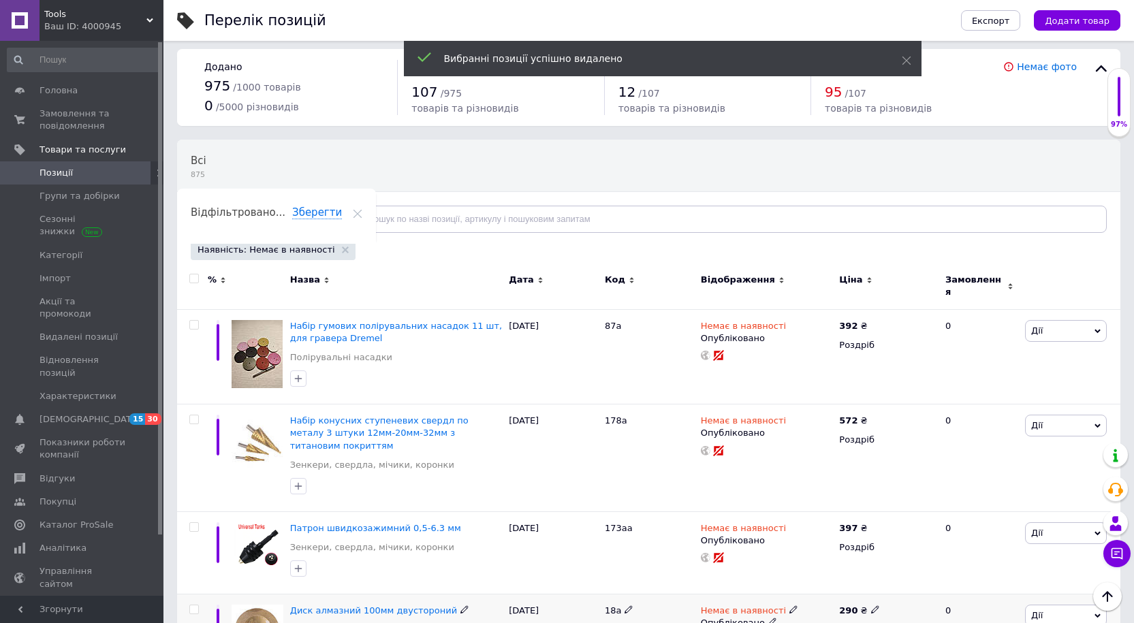
scroll to position [0, 0]
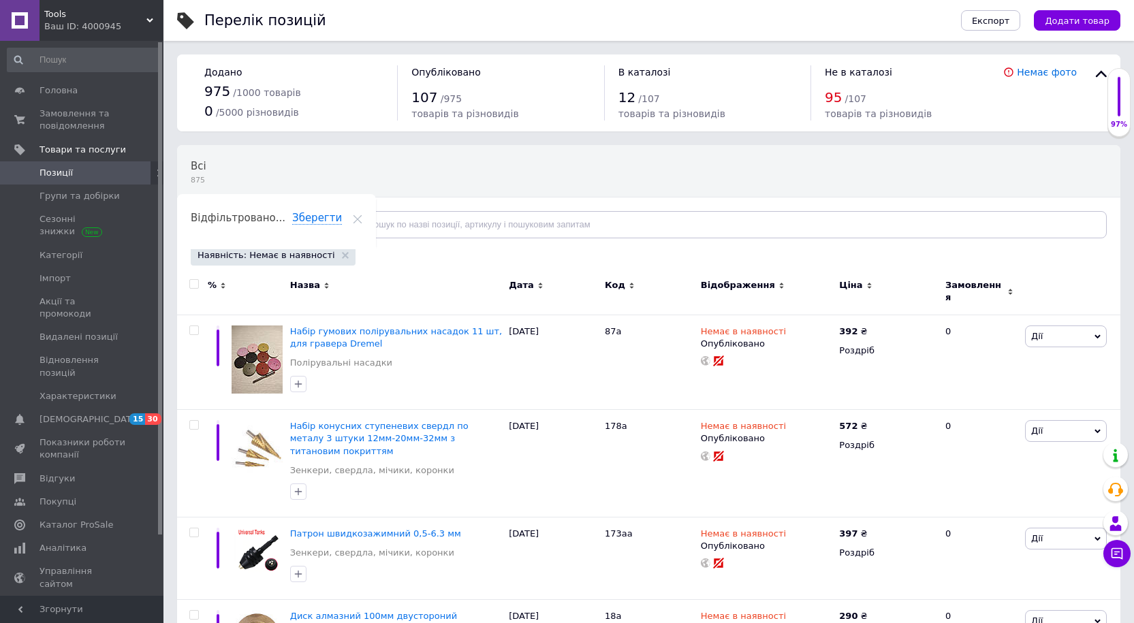
click at [194, 283] on input "checkbox" at bounding box center [193, 284] width 9 height 9
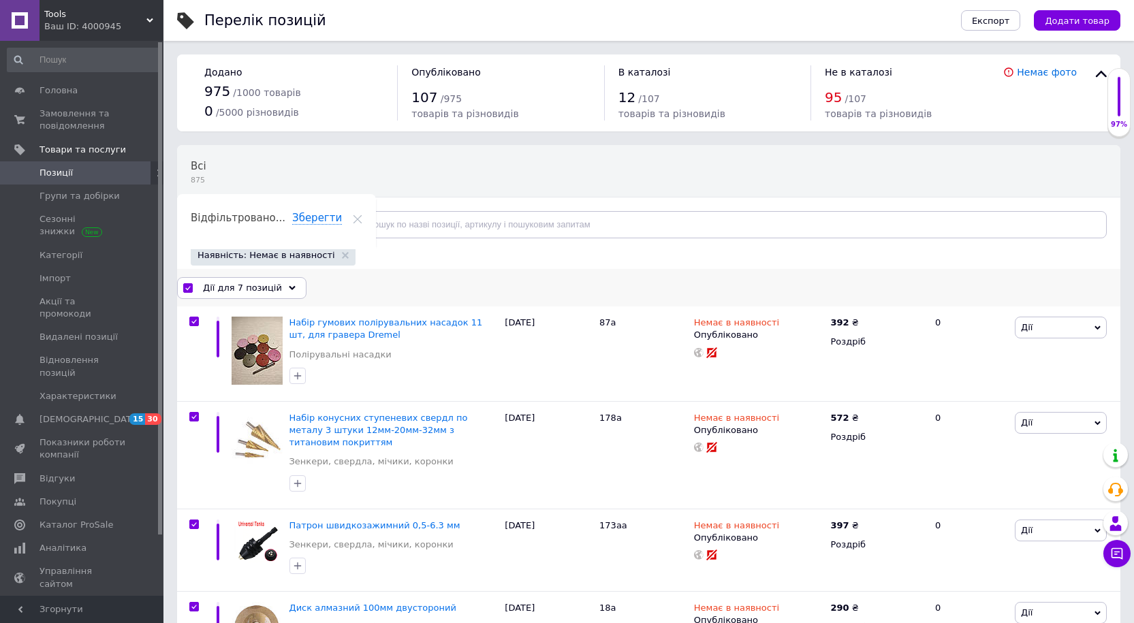
click at [289, 287] on icon at bounding box center [292, 288] width 7 height 7
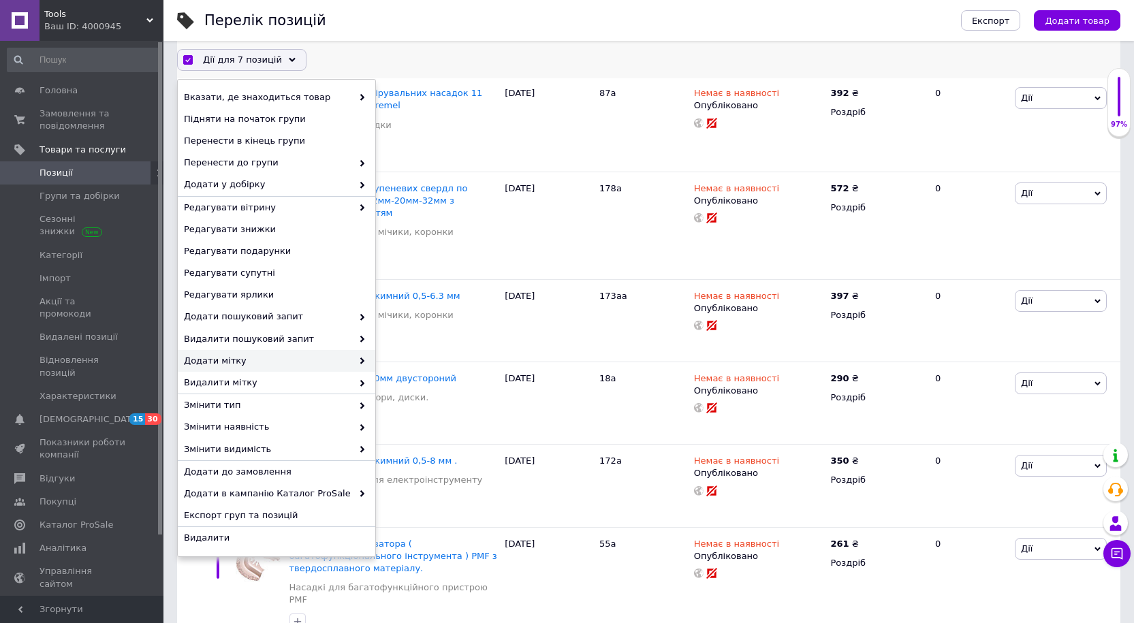
scroll to position [272, 0]
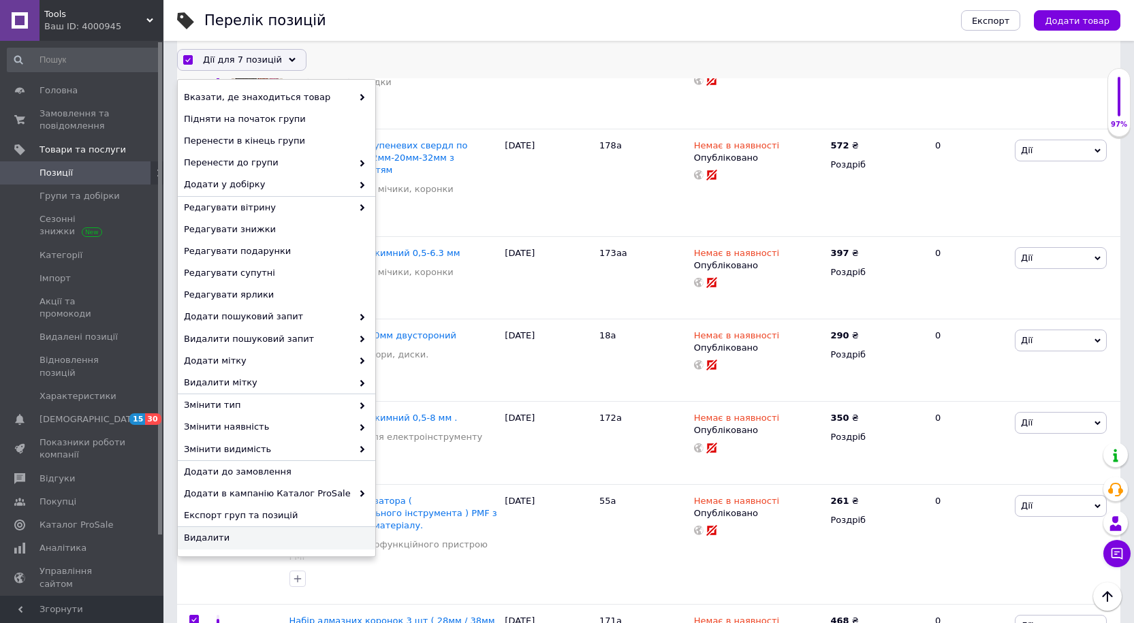
click at [206, 537] on span "Видалити" at bounding box center [275, 538] width 182 height 12
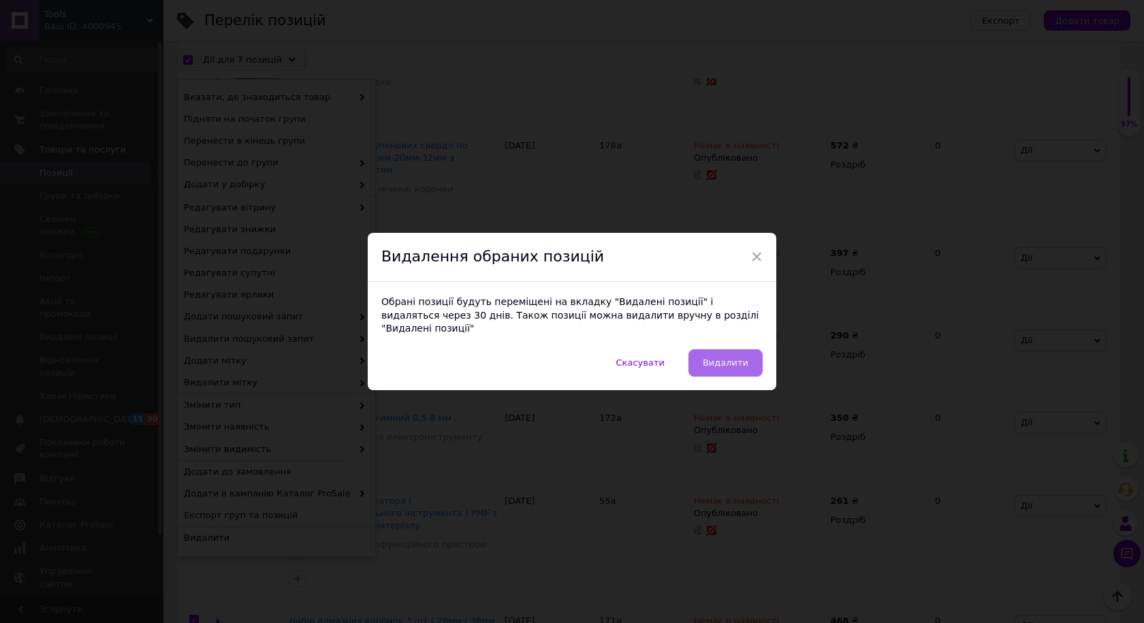
click at [715, 360] on span "Видалити" at bounding box center [726, 362] width 46 height 10
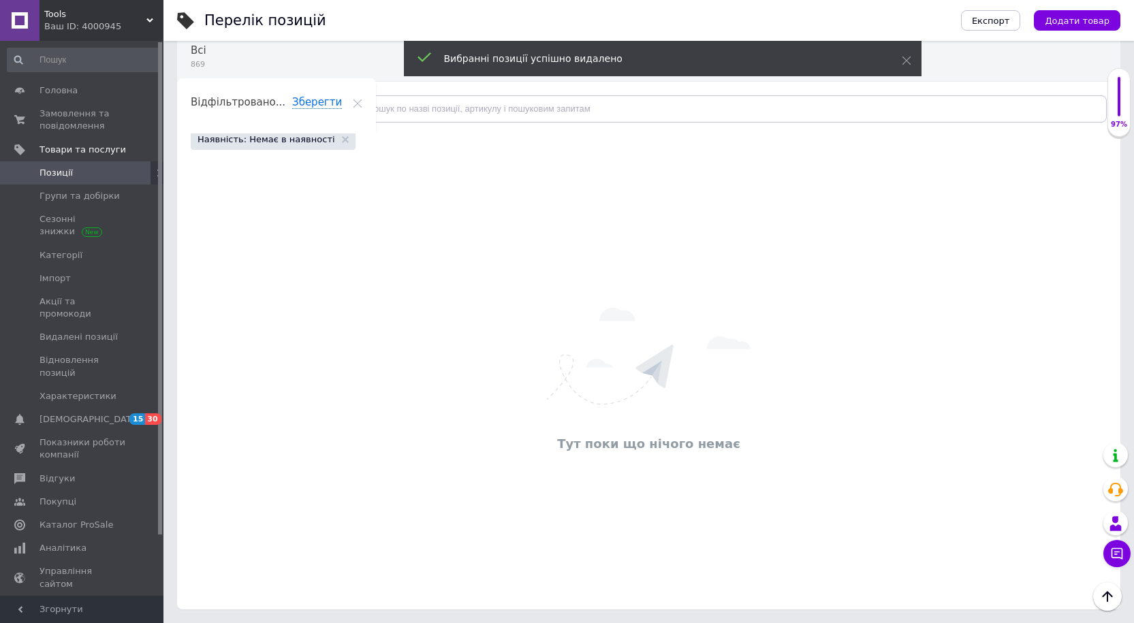
scroll to position [116, 0]
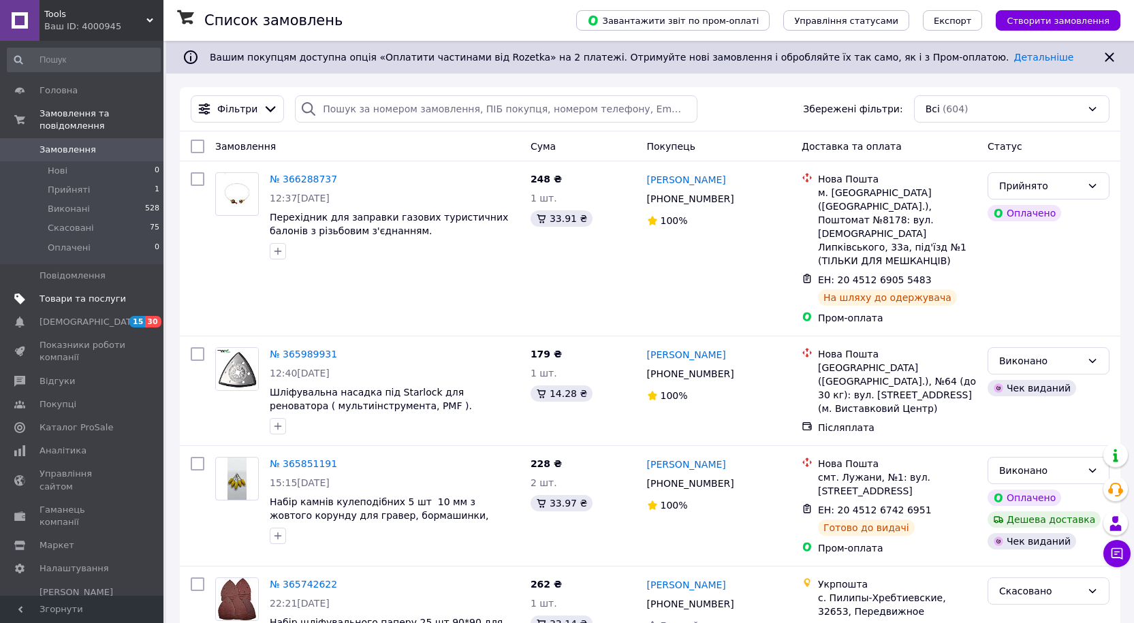
click at [64, 293] on span "Товари та послуги" at bounding box center [82, 299] width 86 height 12
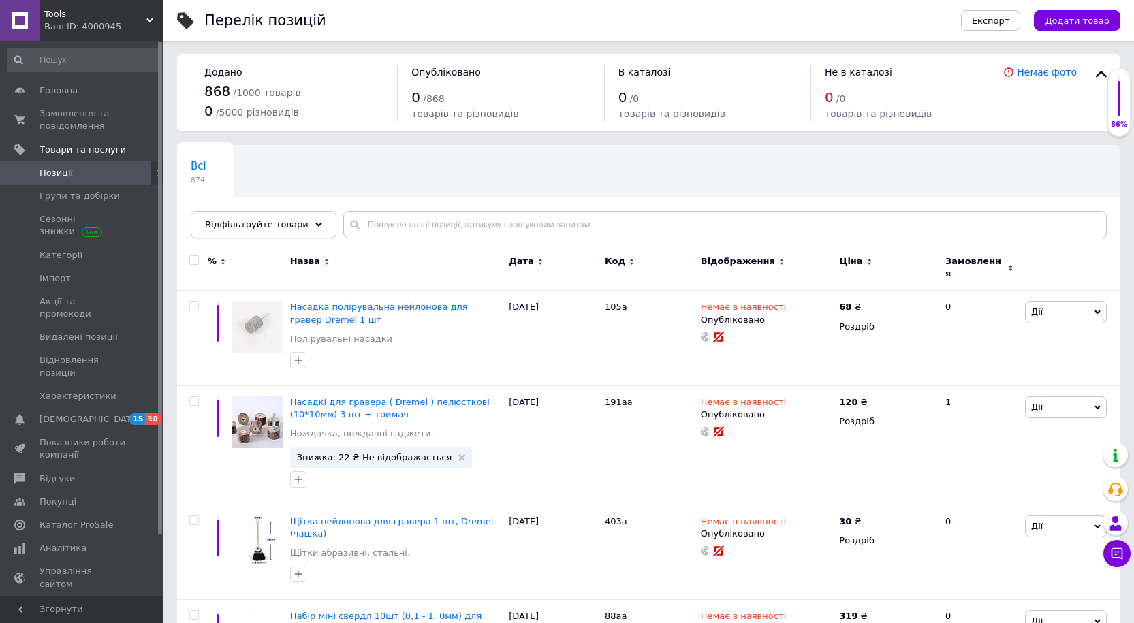
click at [294, 226] on div "Відфільтруйте товари" at bounding box center [264, 224] width 146 height 27
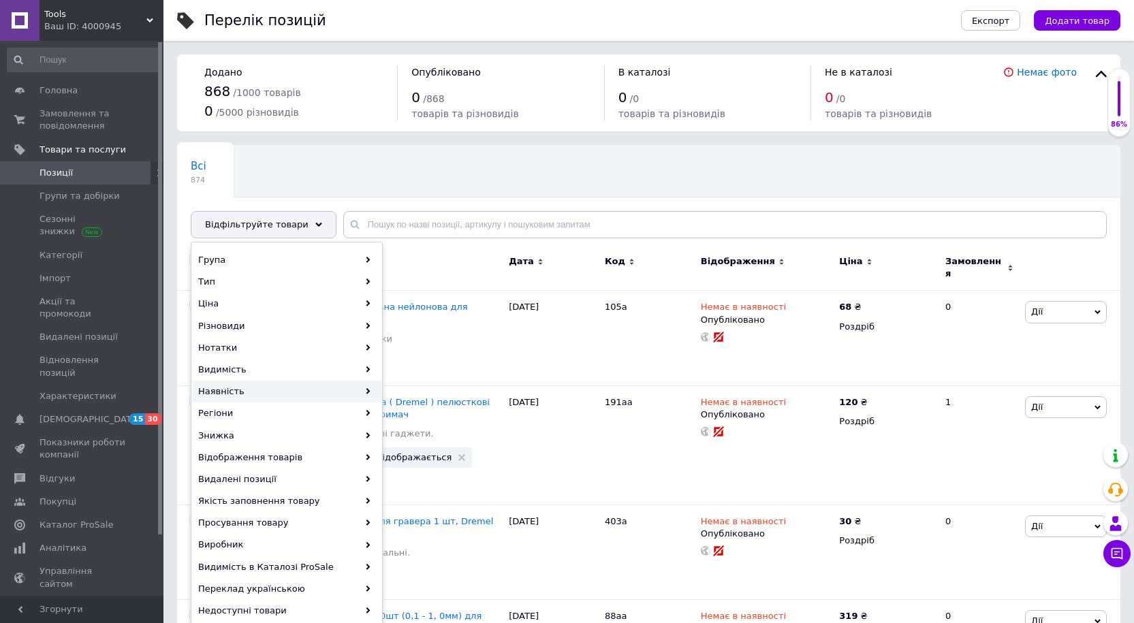
click at [225, 394] on div "Наявність" at bounding box center [286, 392] width 189 height 22
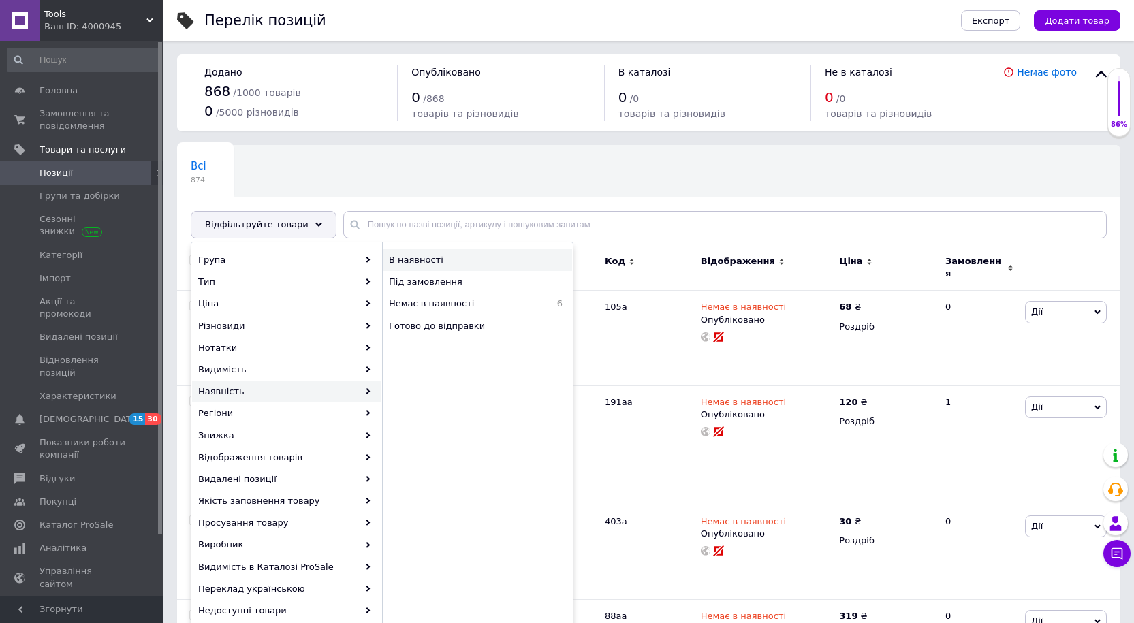
click at [414, 257] on span "В наявності" at bounding box center [466, 260] width 155 height 12
